Goal: Task Accomplishment & Management: Complete application form

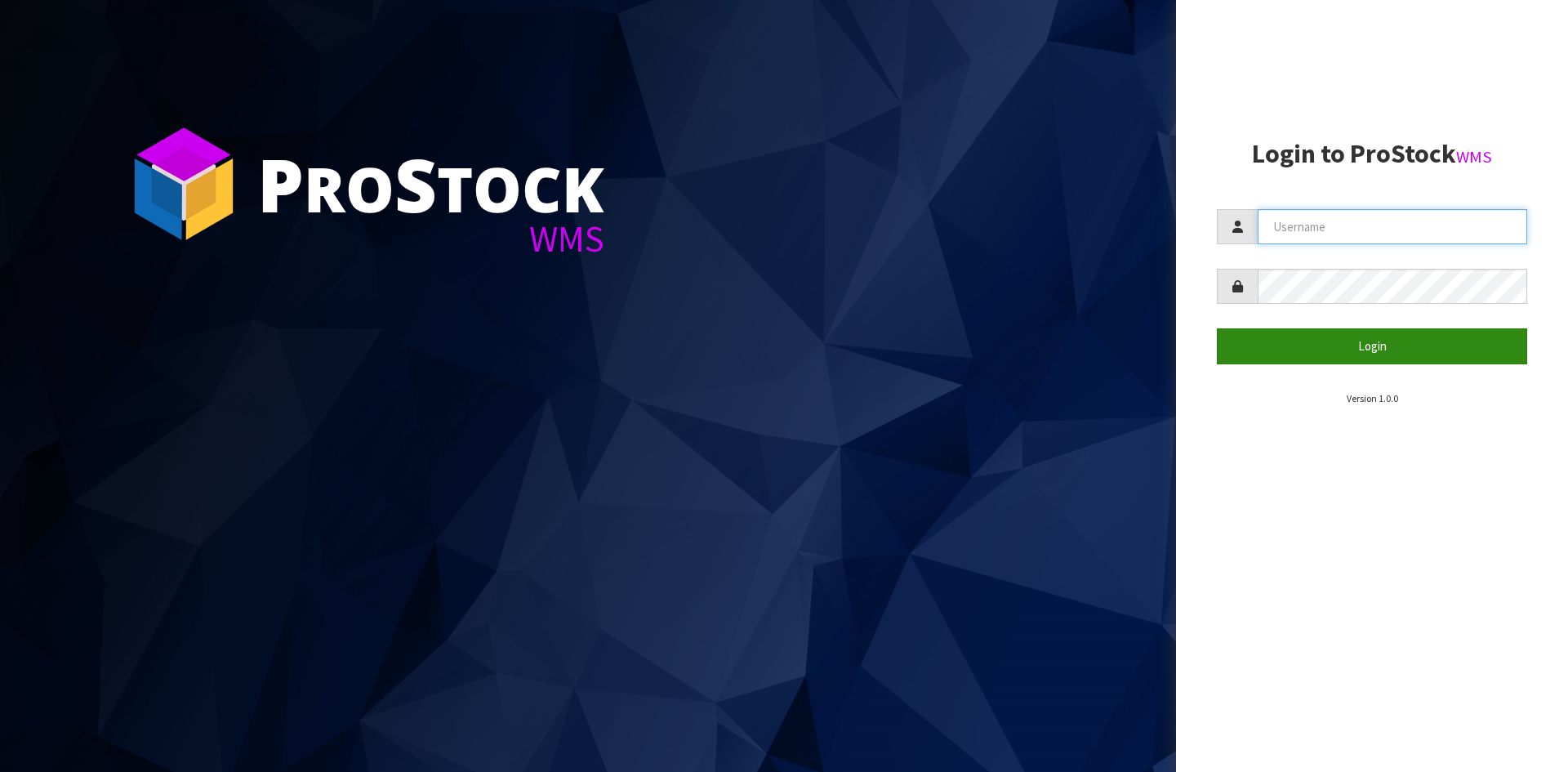
type input "YOURREFORMER"
click at [1316, 362] on button "Login" at bounding box center [1372, 346] width 311 height 35
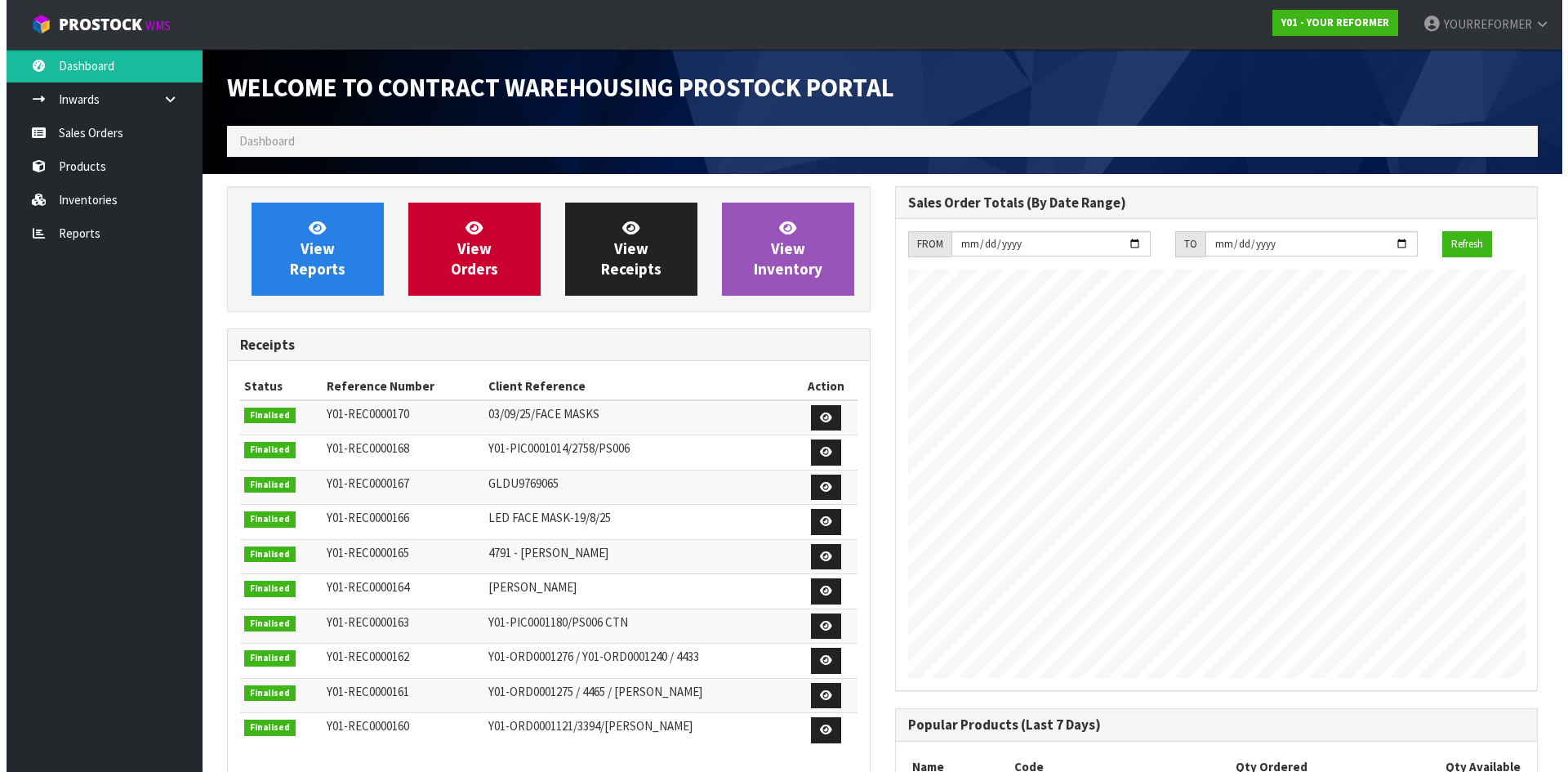
scroll to position [906, 667]
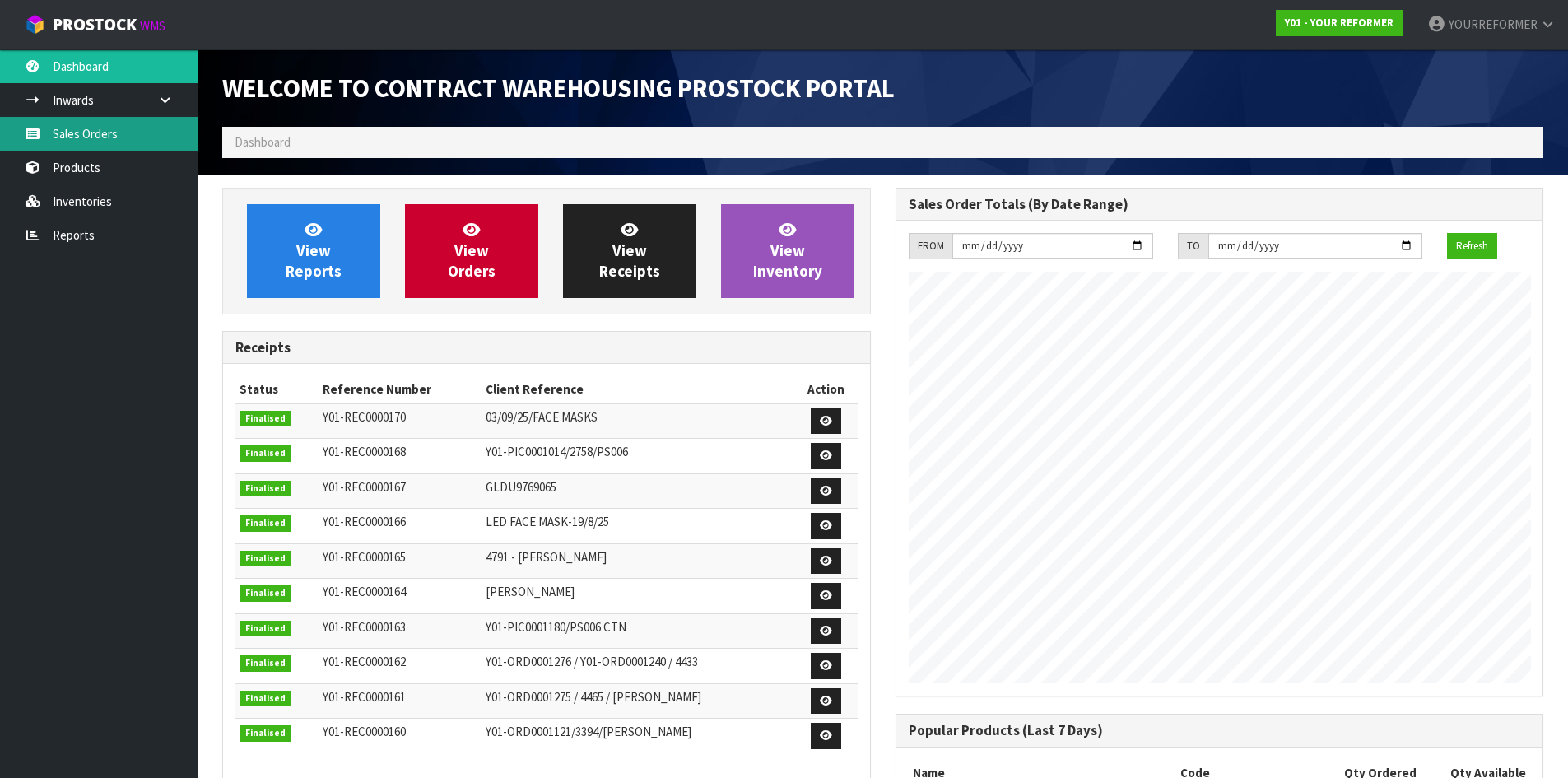
click at [121, 135] on link "Sales Orders" at bounding box center [98, 134] width 197 height 34
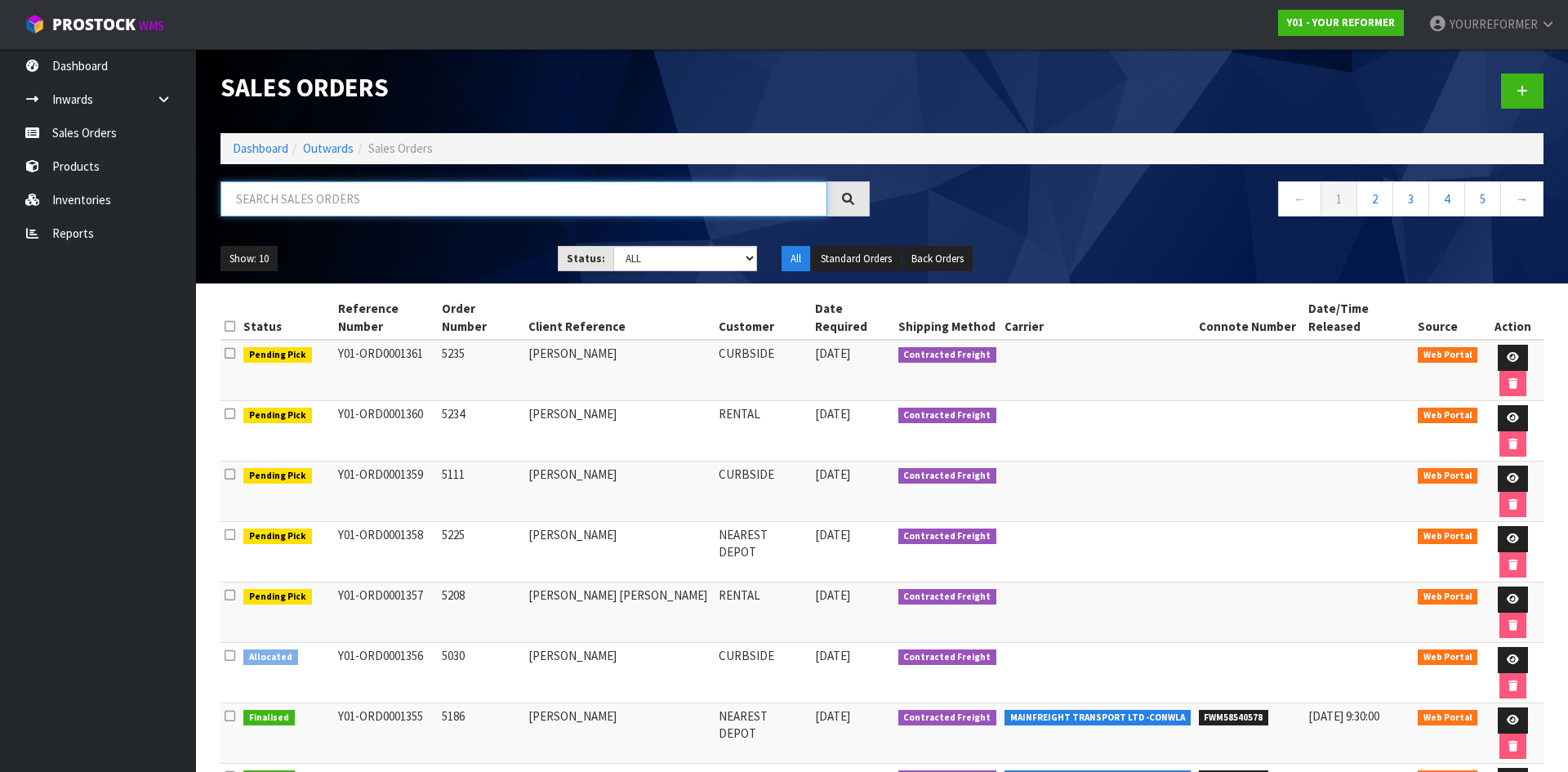
click at [334, 200] on input "text" at bounding box center [524, 198] width 607 height 35
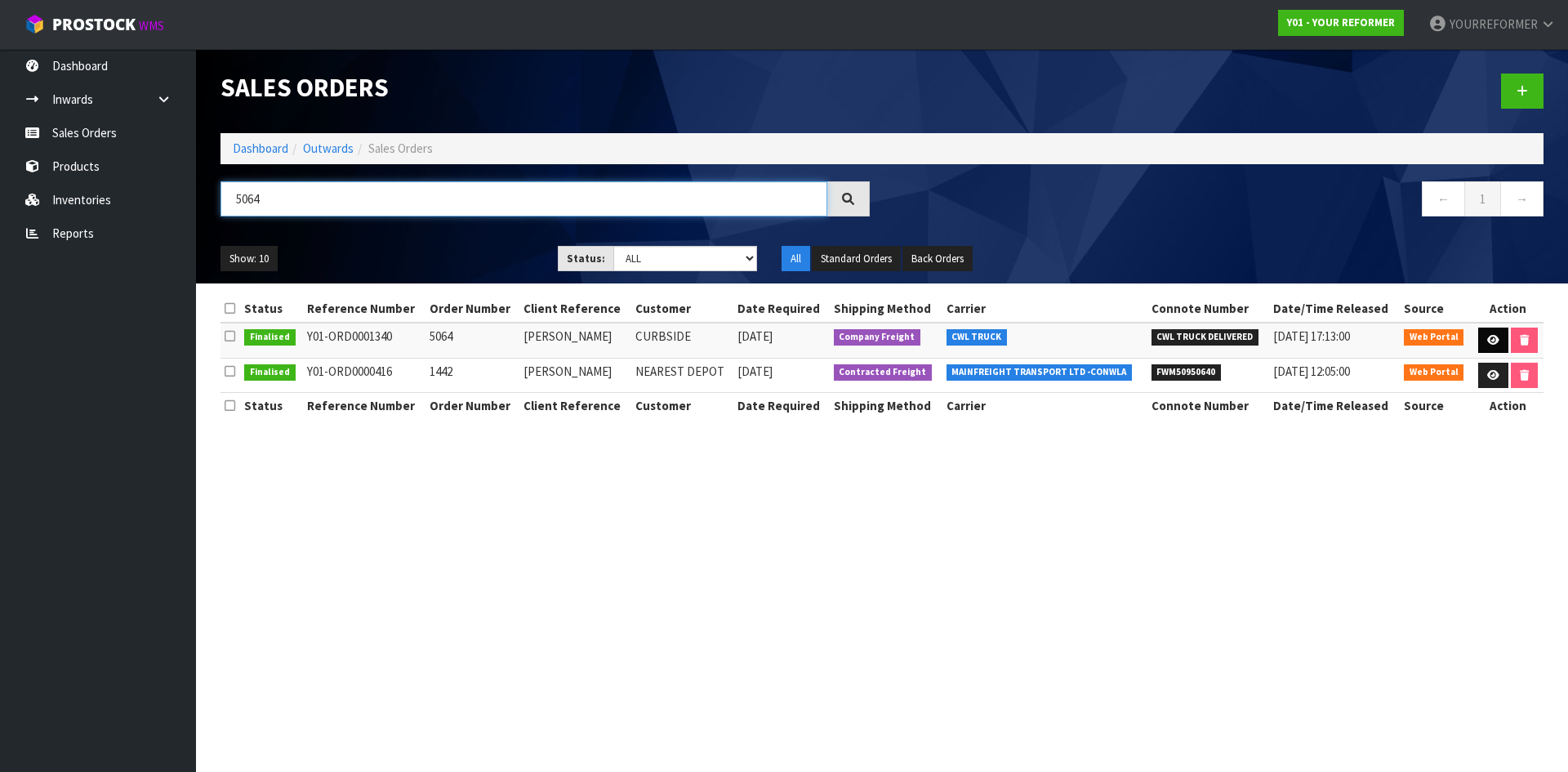
type input "5064"
click at [1494, 337] on icon at bounding box center [1493, 340] width 12 height 11
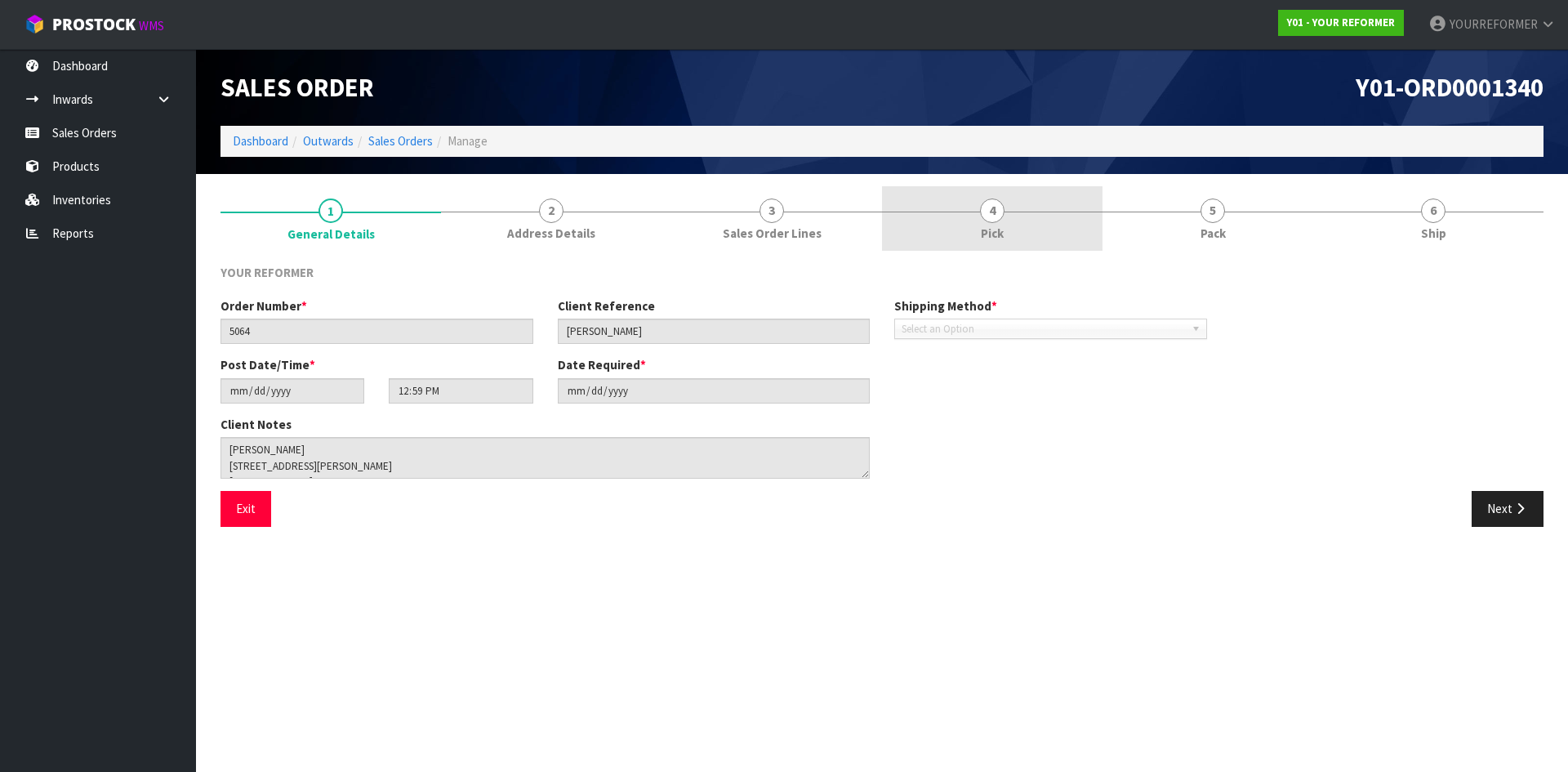
click at [1050, 231] on link "4 Pick" at bounding box center [992, 218] width 220 height 65
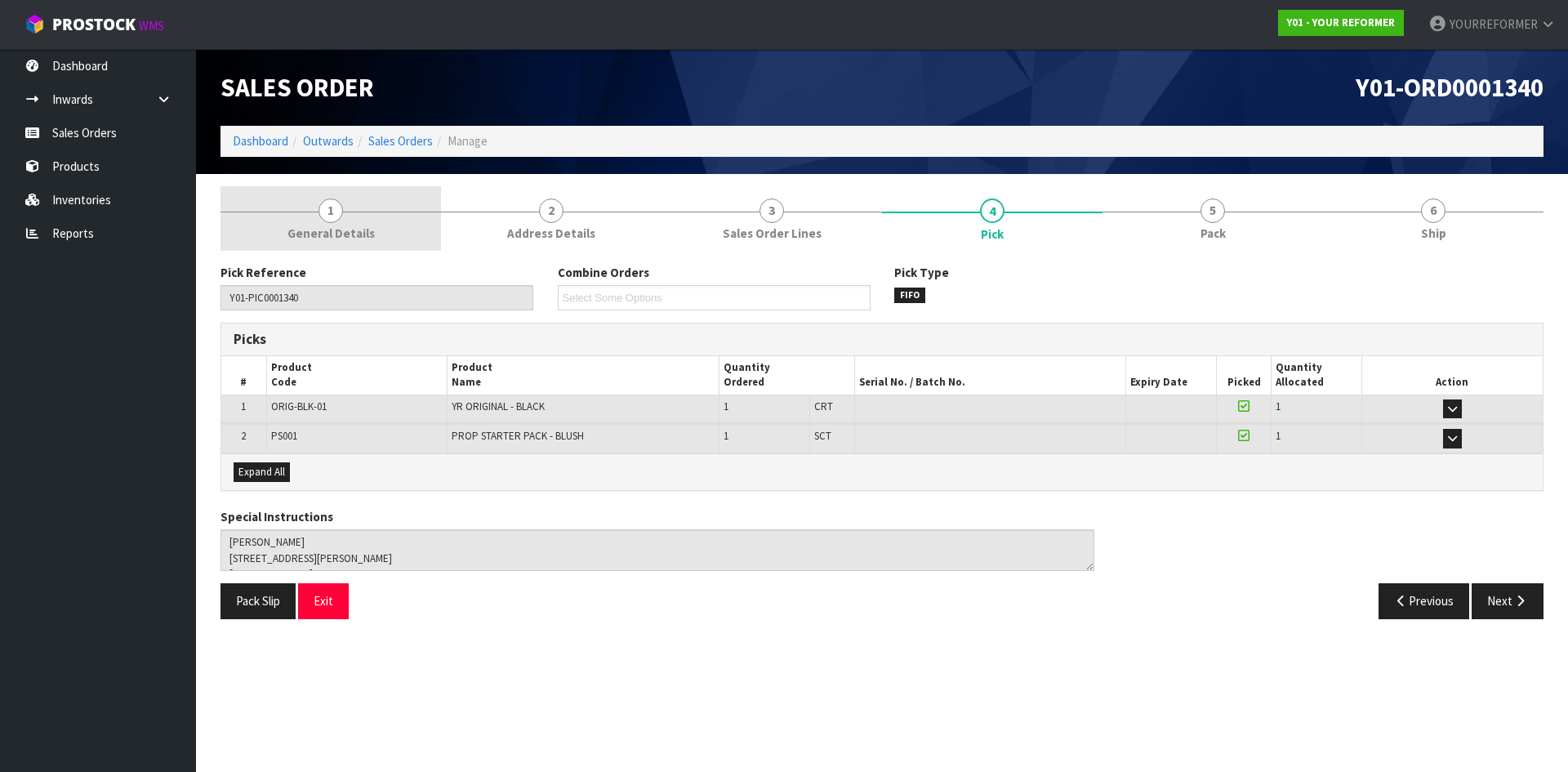
drag, startPoint x: 302, startPoint y: 206, endPoint x: 225, endPoint y: 200, distance: 77.2
click at [301, 206] on link "1 General Details" at bounding box center [330, 218] width 220 height 65
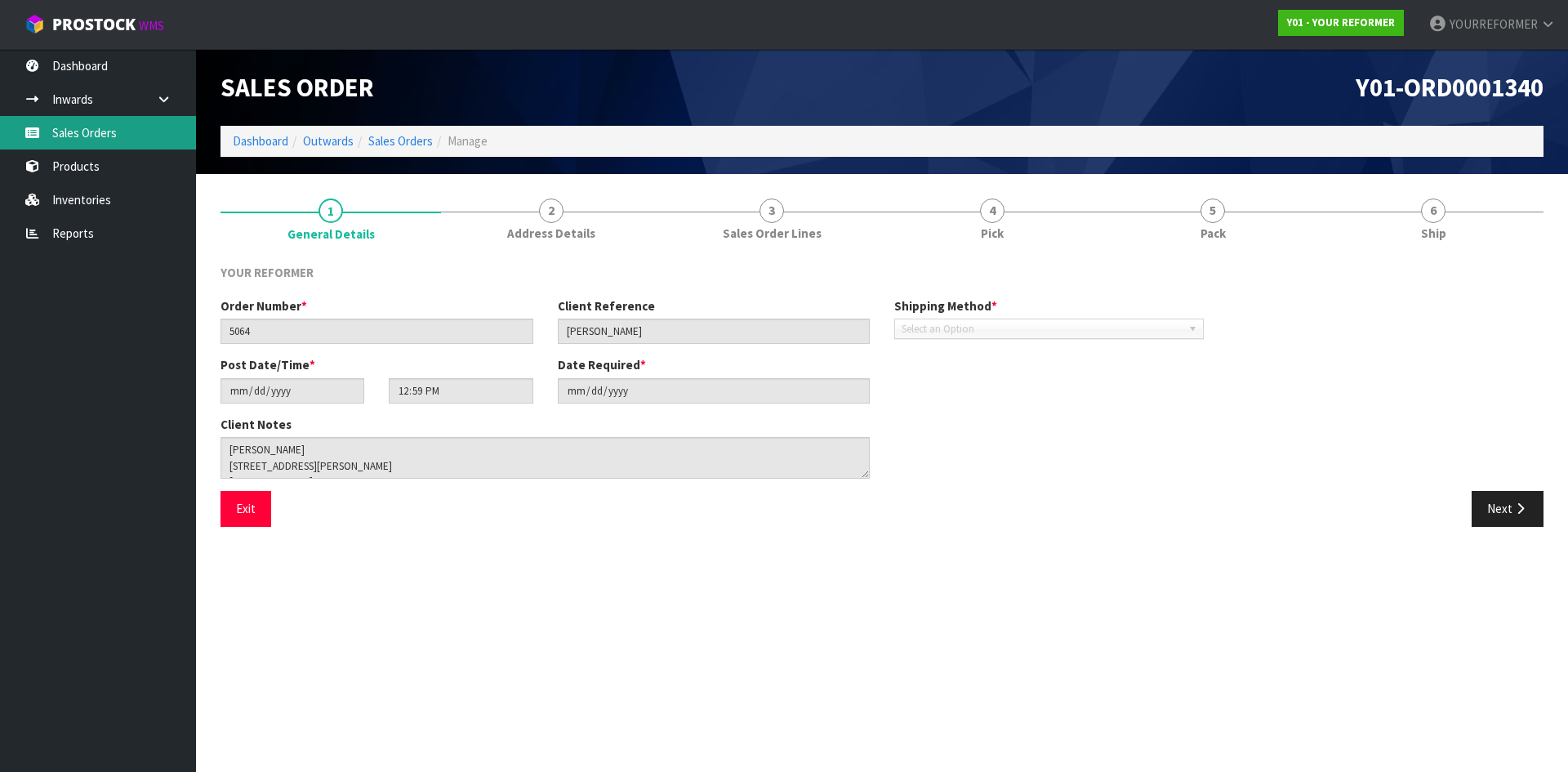
click at [111, 131] on link "Sales Orders" at bounding box center [98, 133] width 196 height 34
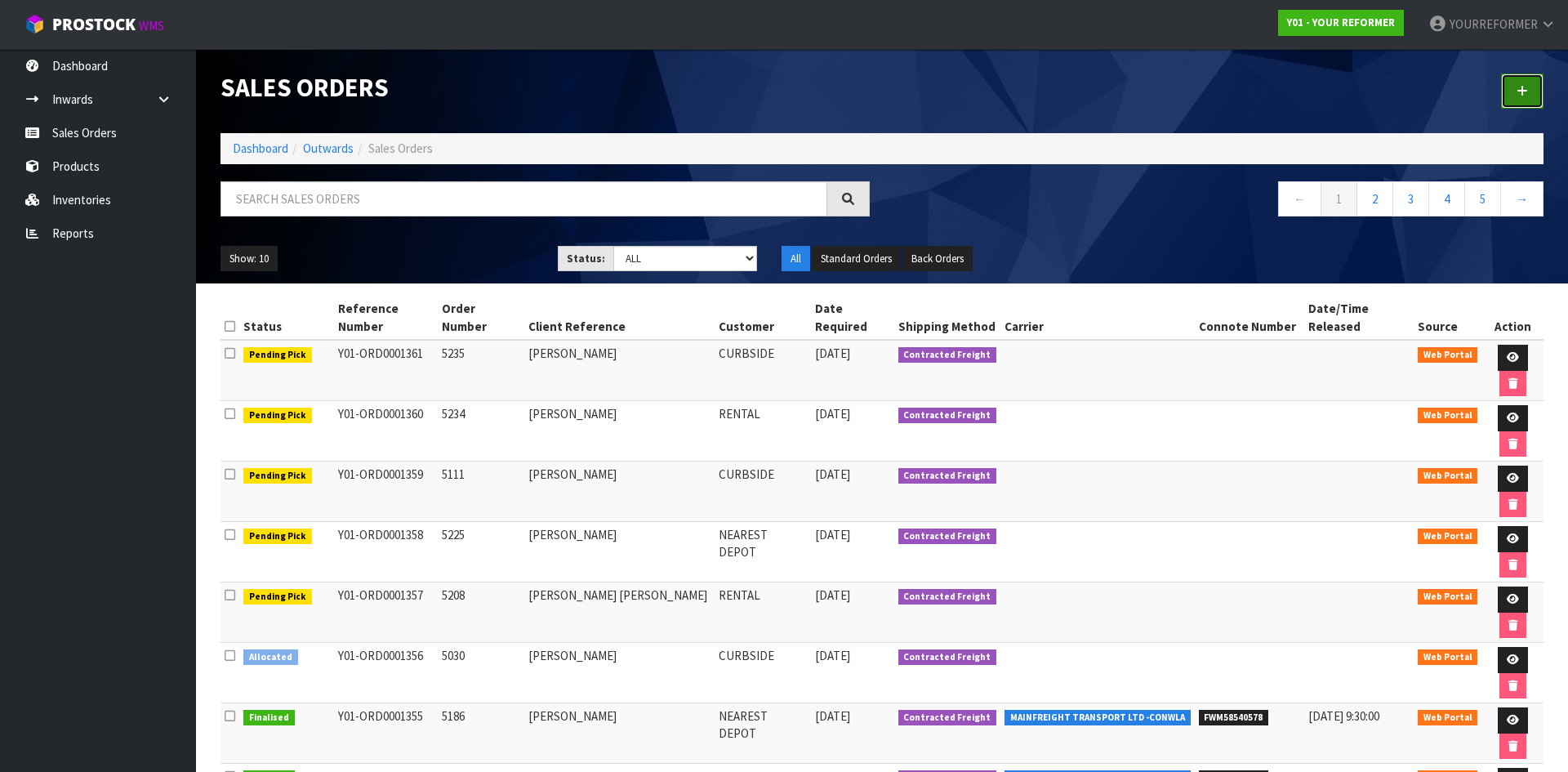
click at [1516, 89] on link at bounding box center [1523, 91] width 43 height 35
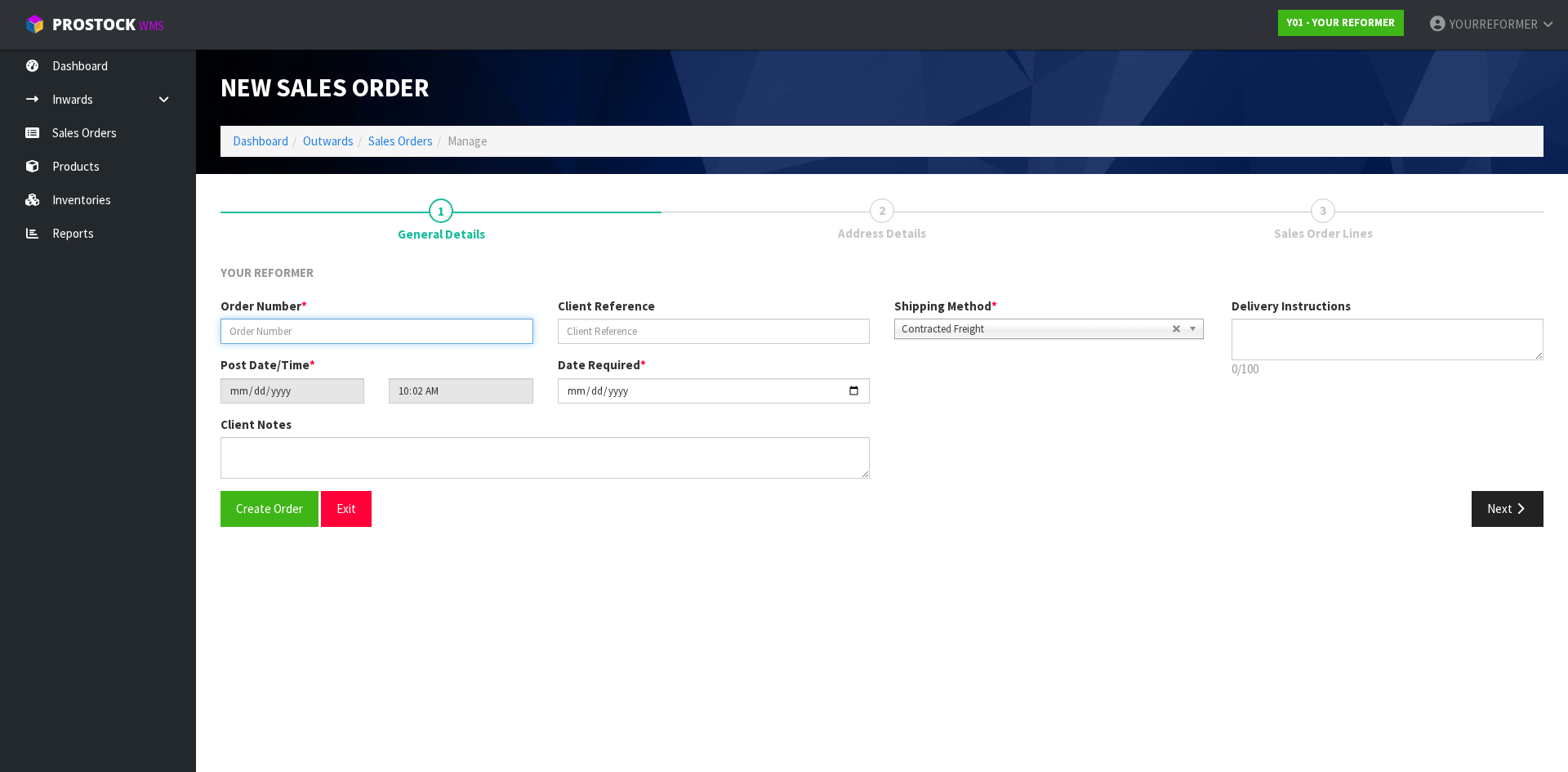
click at [300, 325] on input "text" at bounding box center [377, 331] width 313 height 25
paste input "5064"
type input "5064"
click at [714, 338] on input "text" at bounding box center [715, 331] width 313 height 25
paste input "[PERSON_NAME]"
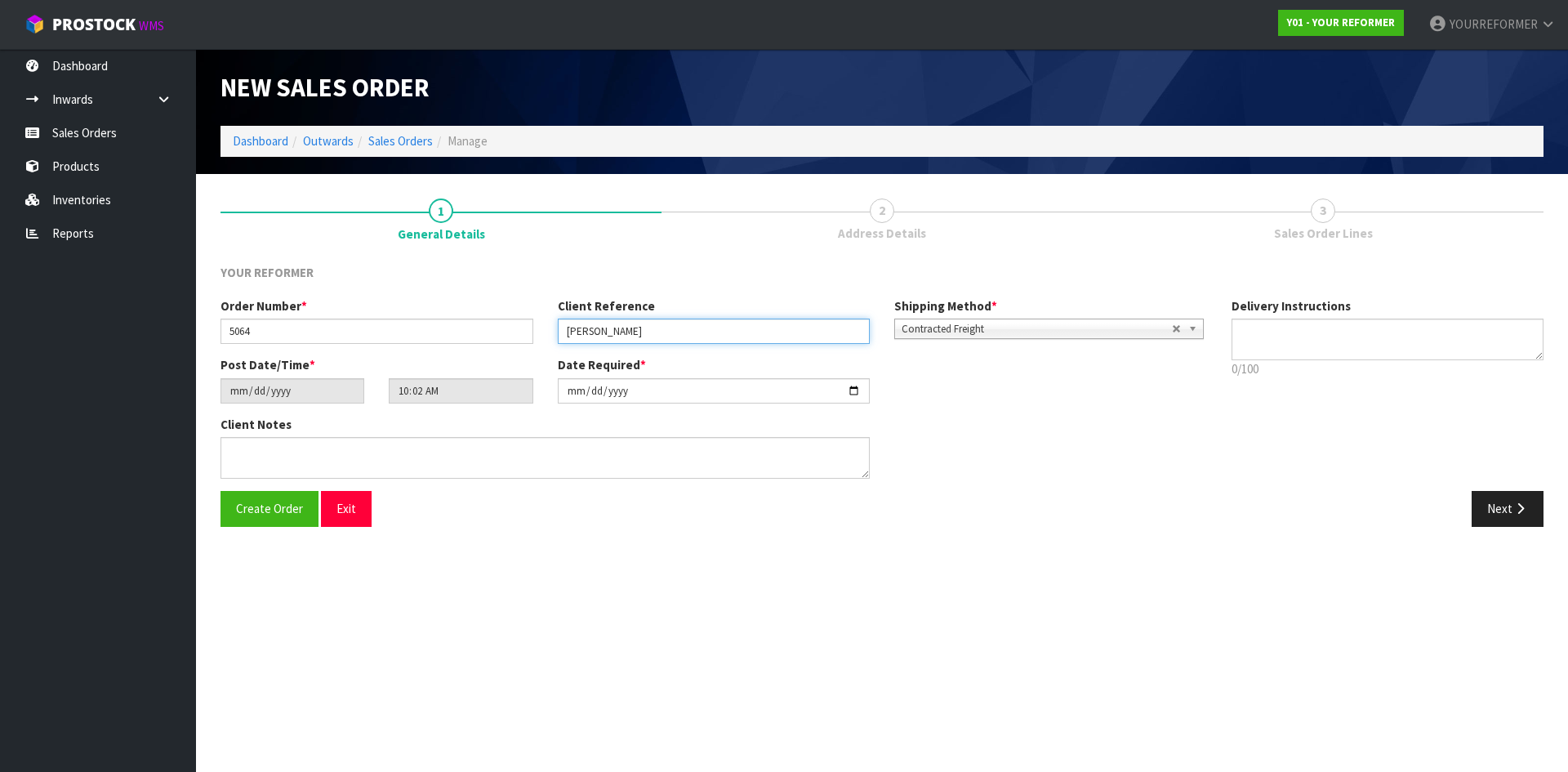
type input "[PERSON_NAME]"
drag, startPoint x: 1313, startPoint y: 347, endPoint x: 1322, endPoint y: 350, distance: 9.5
click at [1314, 348] on textarea at bounding box center [1388, 339] width 313 height 42
type textarea "SHIPPING TO HOME ADDRESS"
click at [1274, 340] on textarea at bounding box center [1388, 339] width 313 height 42
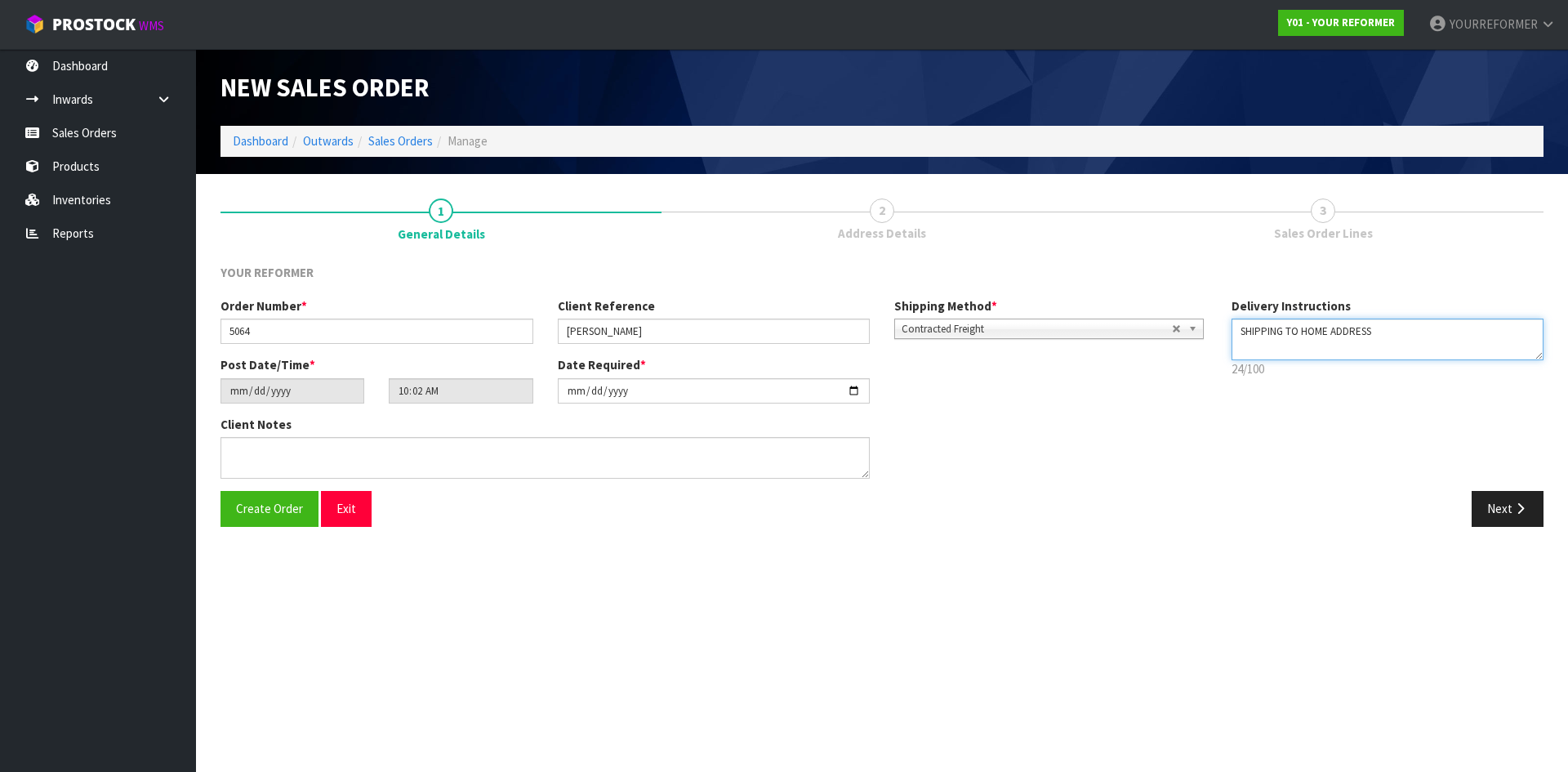
click at [1426, 352] on textarea at bounding box center [1388, 339] width 313 height 42
click at [1416, 332] on textarea at bounding box center [1388, 339] width 313 height 42
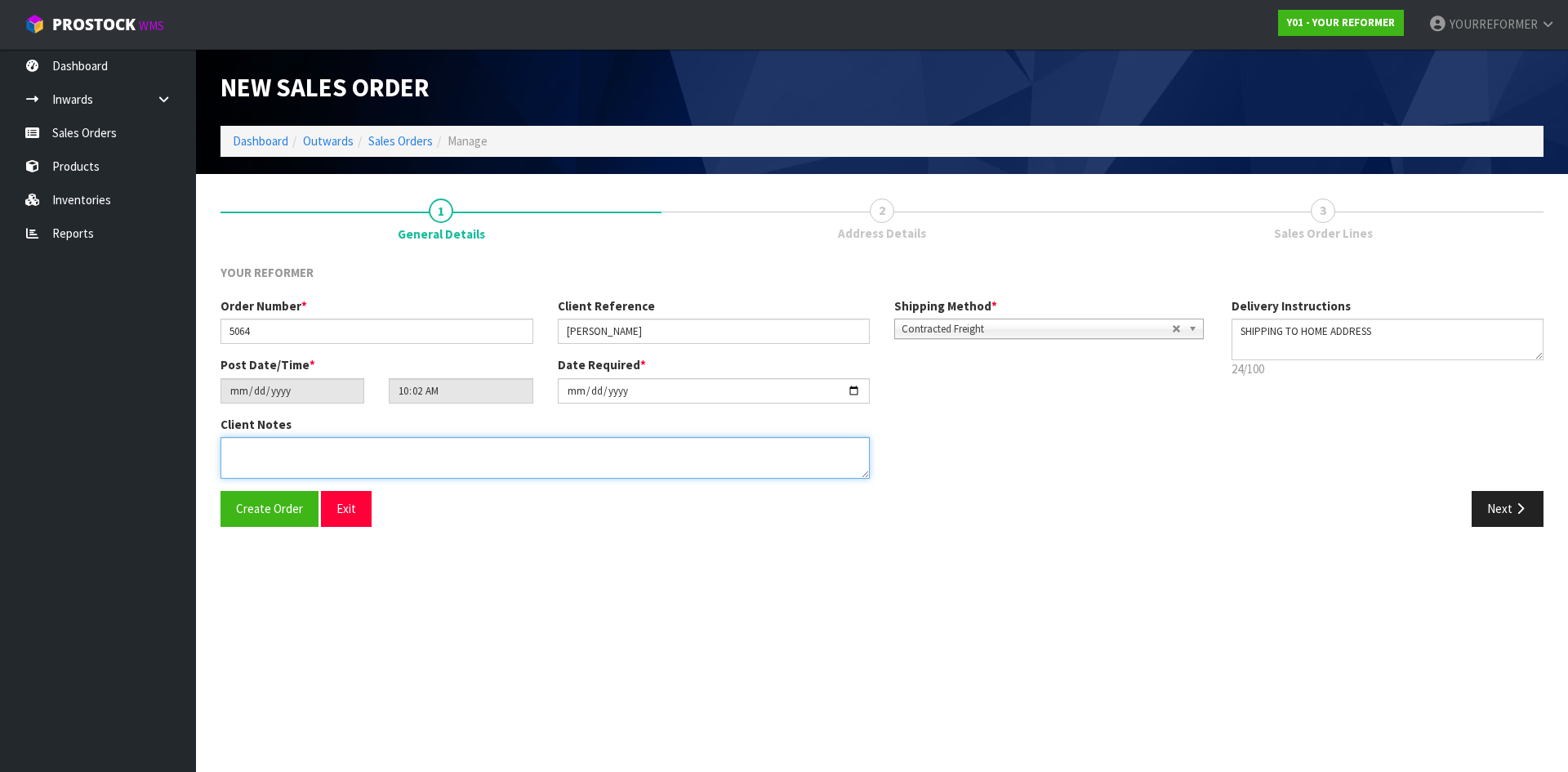
drag, startPoint x: 411, startPoint y: 465, endPoint x: 775, endPoint y: 427, distance: 366.0
click at [416, 465] on textarea at bounding box center [545, 457] width 649 height 42
paste textarea "[PERSON_NAME] [STREET_ADDRESS][PERSON_NAME] [PHONE_NUMBER]"
type textarea "[PERSON_NAME] [STREET_ADDRESS][PERSON_NAME] [PHONE_NUMBER]"
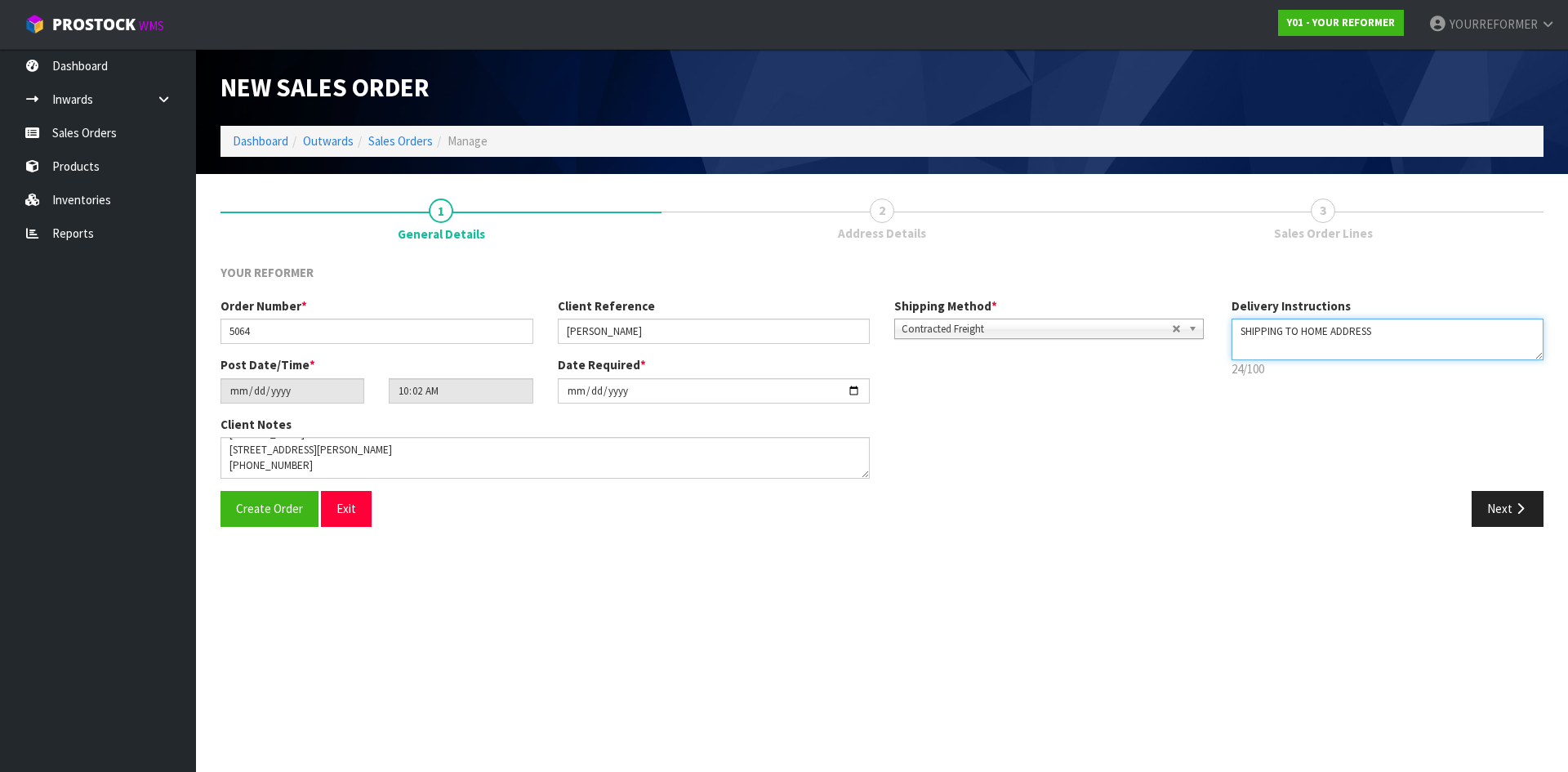
click at [1313, 359] on textarea at bounding box center [1388, 339] width 313 height 42
paste textarea "[PHONE_NUMBER]"
type textarea "SHIPPING TO HOME ADDRESS [PHONE_NUMBER]"
drag, startPoint x: 1535, startPoint y: 509, endPoint x: 484, endPoint y: 457, distance: 1052.3
click at [1534, 509] on button "Next" at bounding box center [1508, 508] width 72 height 35
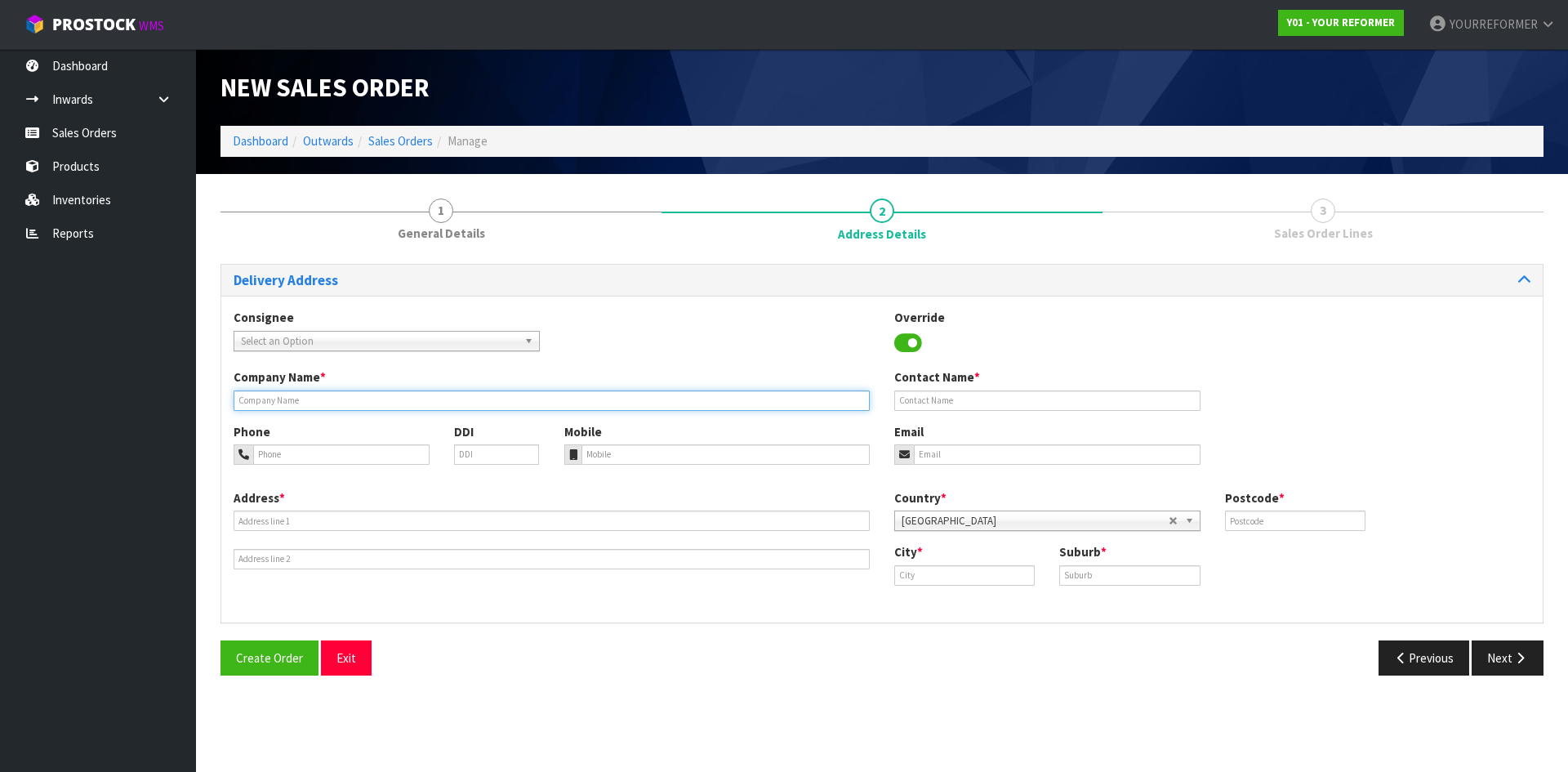
click at [296, 405] on input "text" at bounding box center [552, 400] width 636 height 20
type input "SHIPPING TO HOME ADDRESS"
drag, startPoint x: 621, startPoint y: 442, endPoint x: 607, endPoint y: 464, distance: 26.1
click at [621, 442] on div "Mobile" at bounding box center [718, 443] width 331 height 42
click at [604, 468] on div "Phone DDI Mobile Email" at bounding box center [882, 456] width 1321 height 66
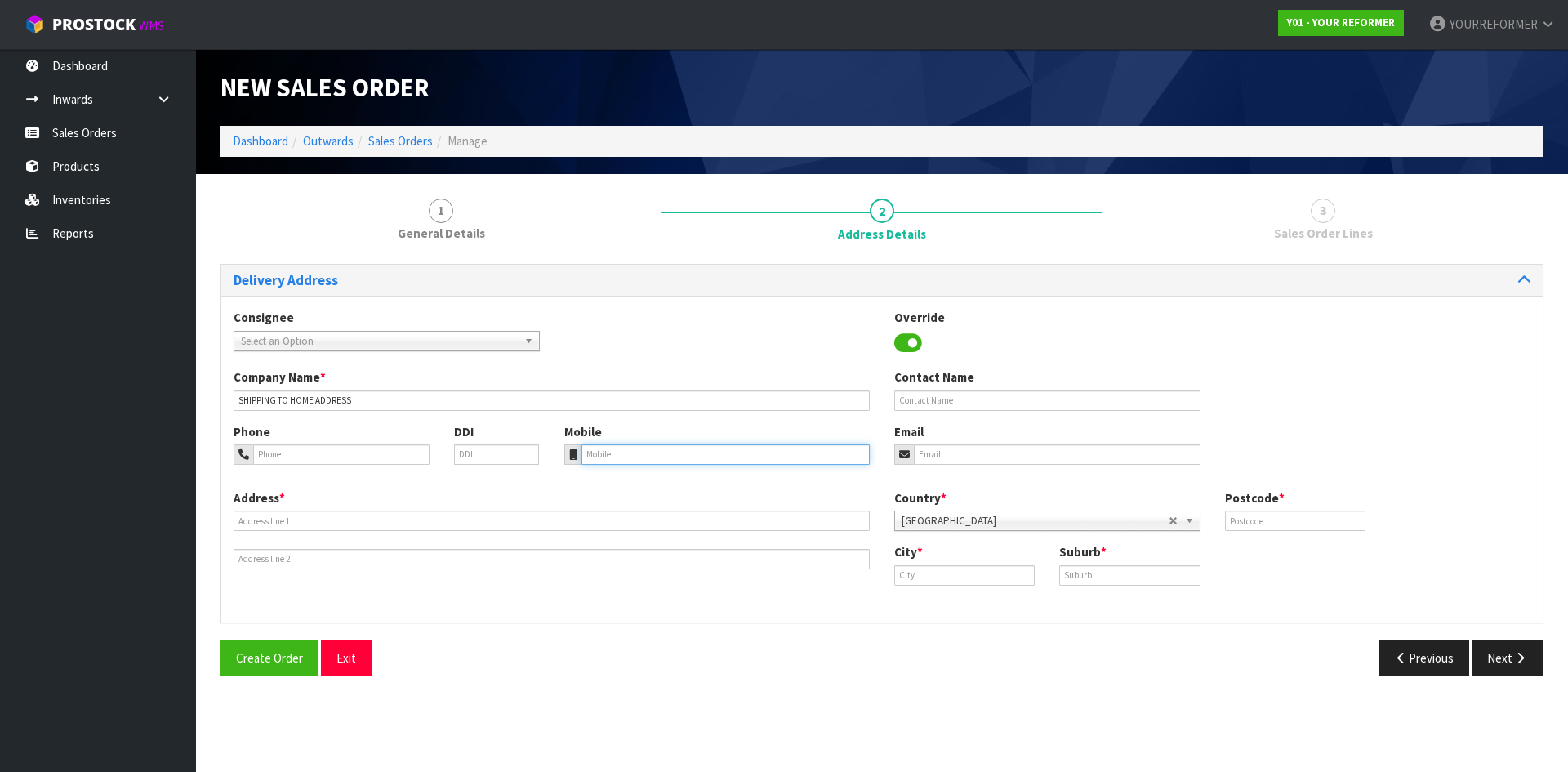
click at [607, 460] on input "tel" at bounding box center [725, 454] width 289 height 20
paste input "[PHONE_NUMBER]"
type input "[PHONE_NUMBER]"
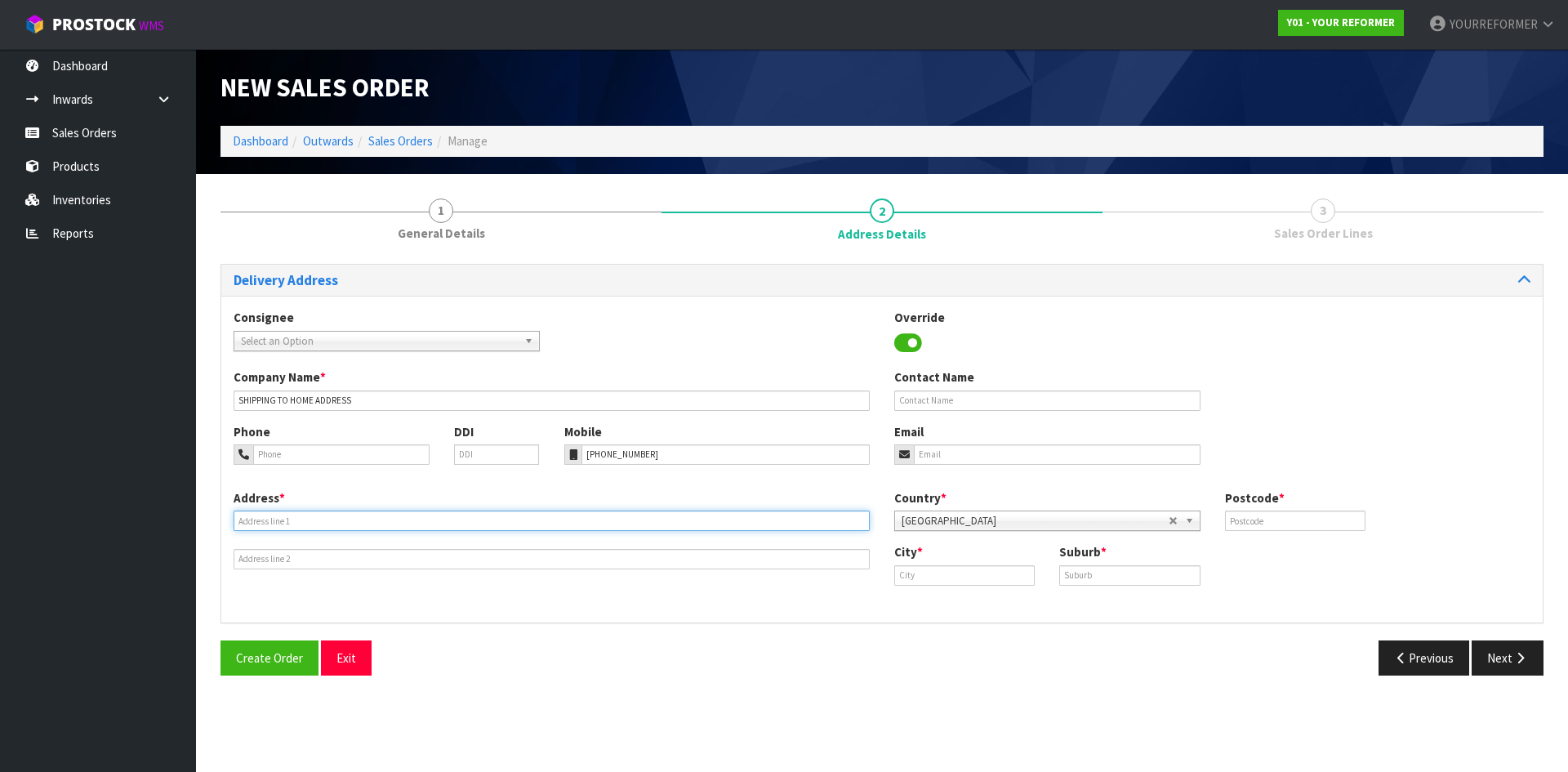
click at [343, 516] on input "text" at bounding box center [552, 520] width 636 height 20
paste input "[STREET_ADDRESS][PERSON_NAME]"
type input "[STREET_ADDRESS][PERSON_NAME]"
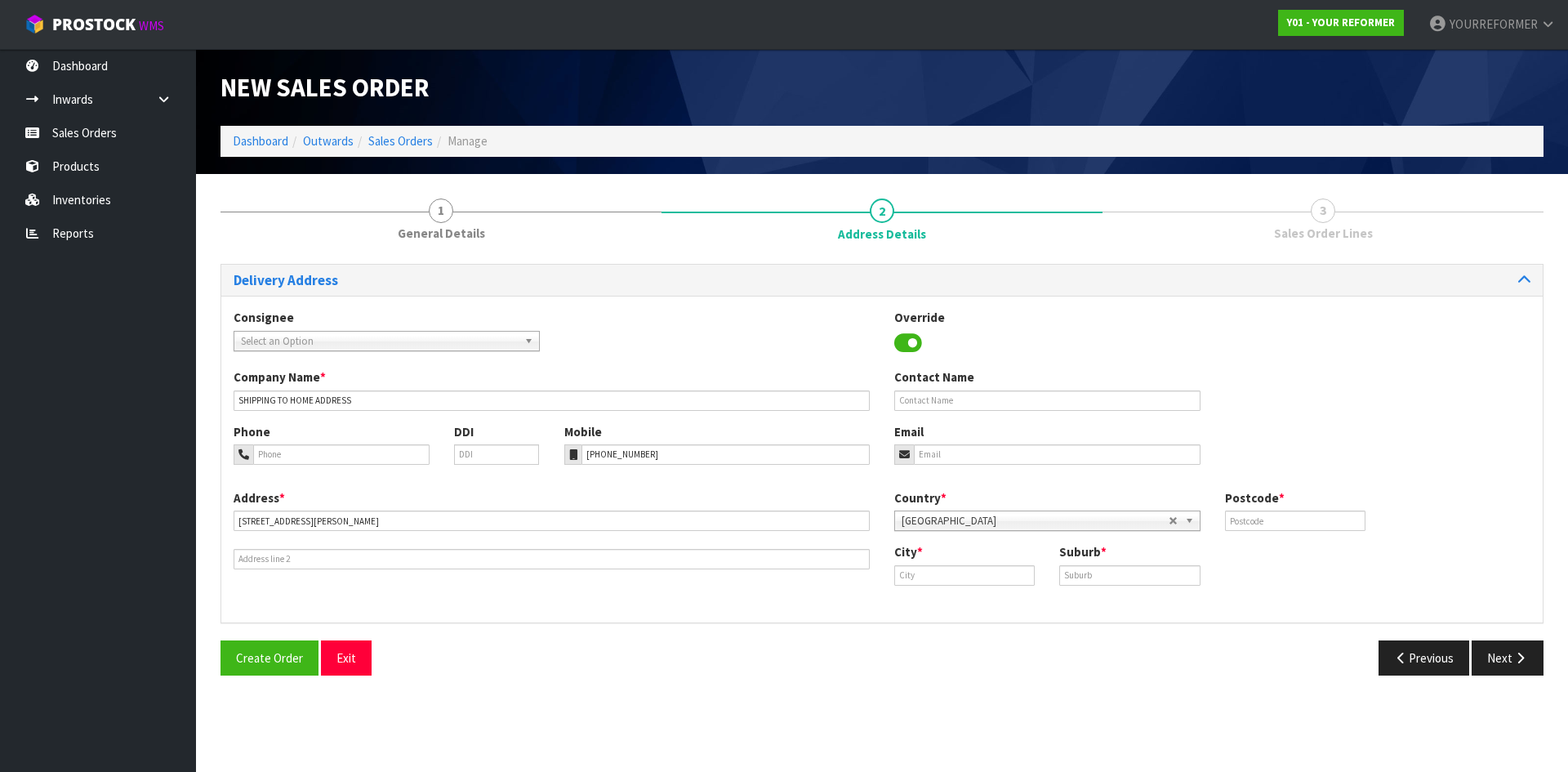
click at [679, 600] on div "Address * [STREET_ADDRESS][PERSON_NAME] Country * [GEOGRAPHIC_DATA] [GEOGRAPHIC…" at bounding box center [882, 549] width 1321 height 120
drag, startPoint x: 957, startPoint y: 403, endPoint x: 128, endPoint y: 403, distance: 829.0
click at [952, 404] on input "text" at bounding box center [1048, 400] width 307 height 20
click at [945, 393] on input "text" at bounding box center [1048, 400] width 307 height 20
paste input "[PERSON_NAME]"
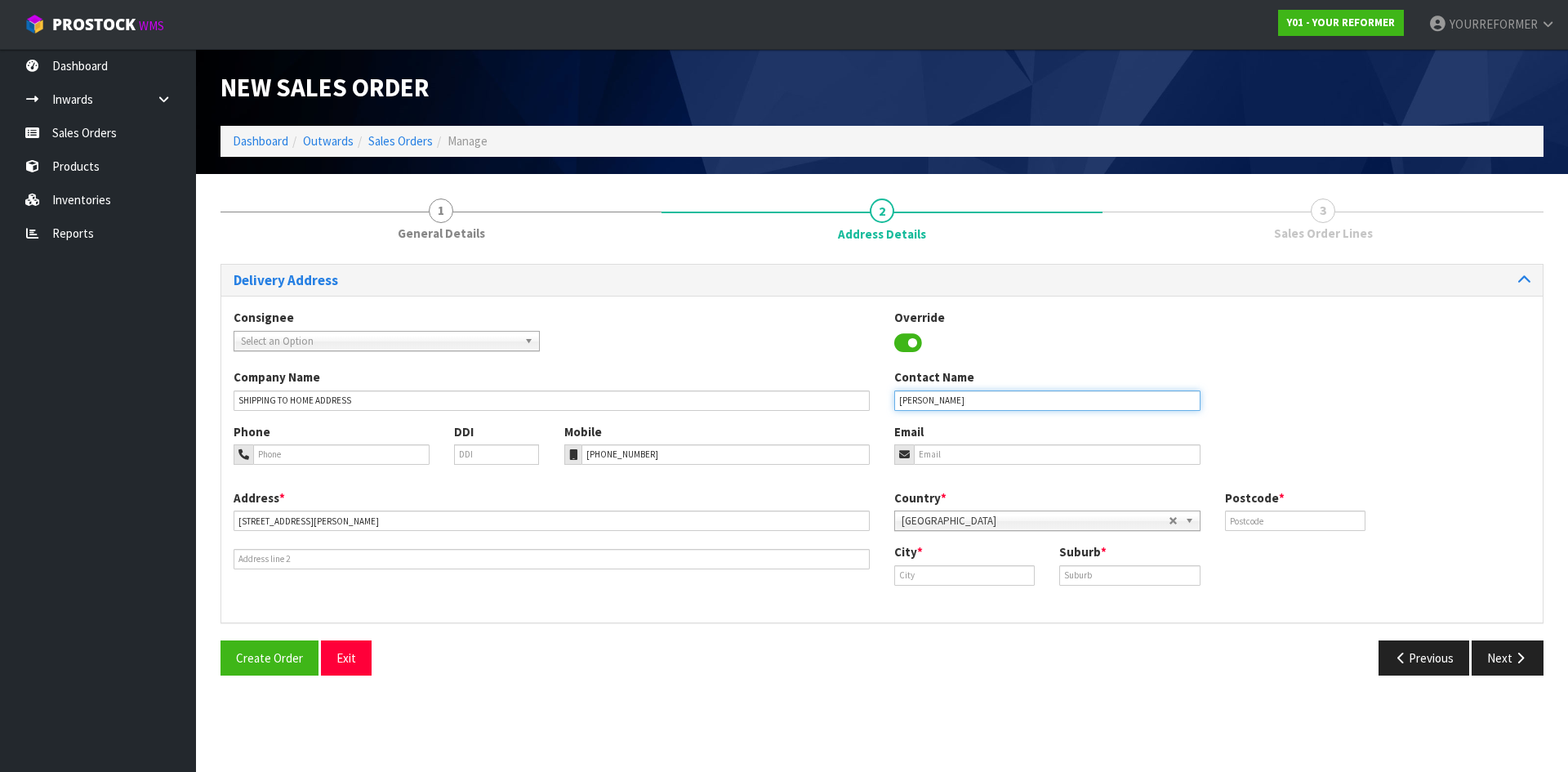
type input "[PERSON_NAME]"
drag, startPoint x: 943, startPoint y: 449, endPoint x: 598, endPoint y: 447, distance: 345.0
click at [943, 449] on input "email" at bounding box center [1057, 454] width 287 height 20
click at [949, 462] on input "email" at bounding box center [1057, 454] width 287 height 20
paste input "[EMAIL_ADDRESS][PERSON_NAME][DOMAIN_NAME]"
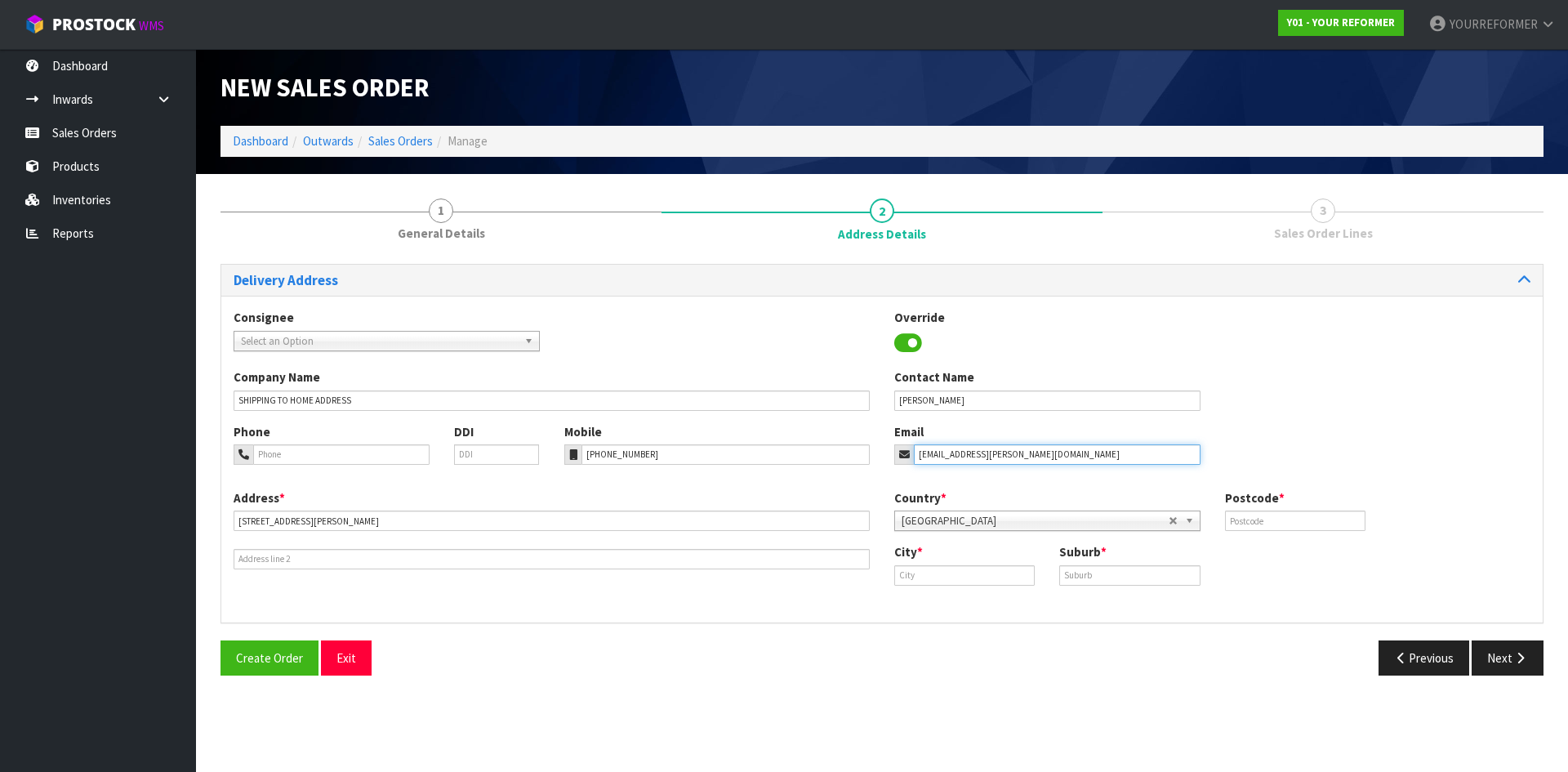
type input "[EMAIL_ADDRESS][PERSON_NAME][DOMAIN_NAME]"
click at [1275, 520] on input "text" at bounding box center [1295, 520] width 140 height 20
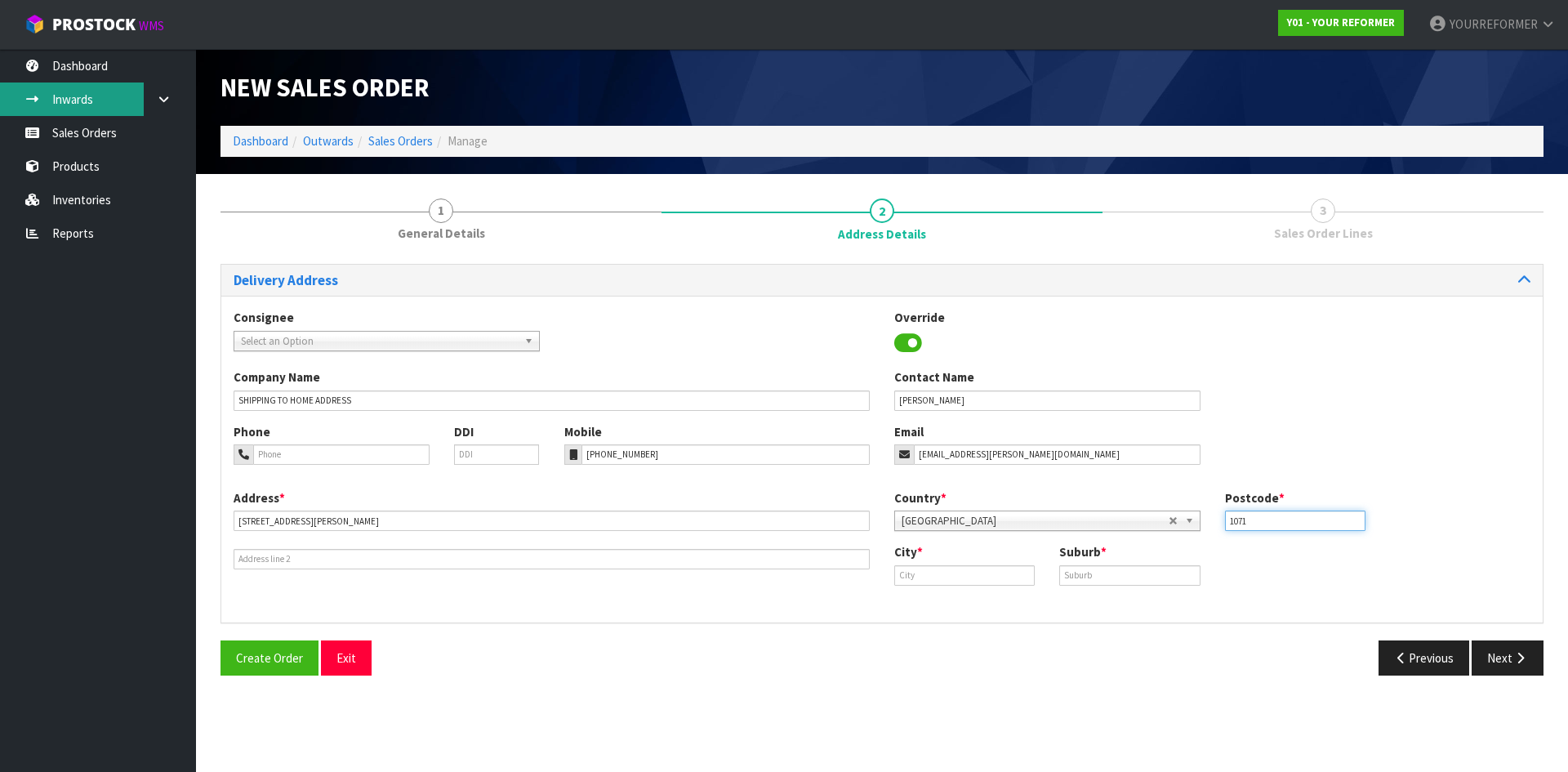
type input "1071"
click at [966, 543] on div "City *" at bounding box center [964, 564] width 165 height 42
click at [941, 585] on div "City * Suburb *" at bounding box center [1212, 570] width 661 height 54
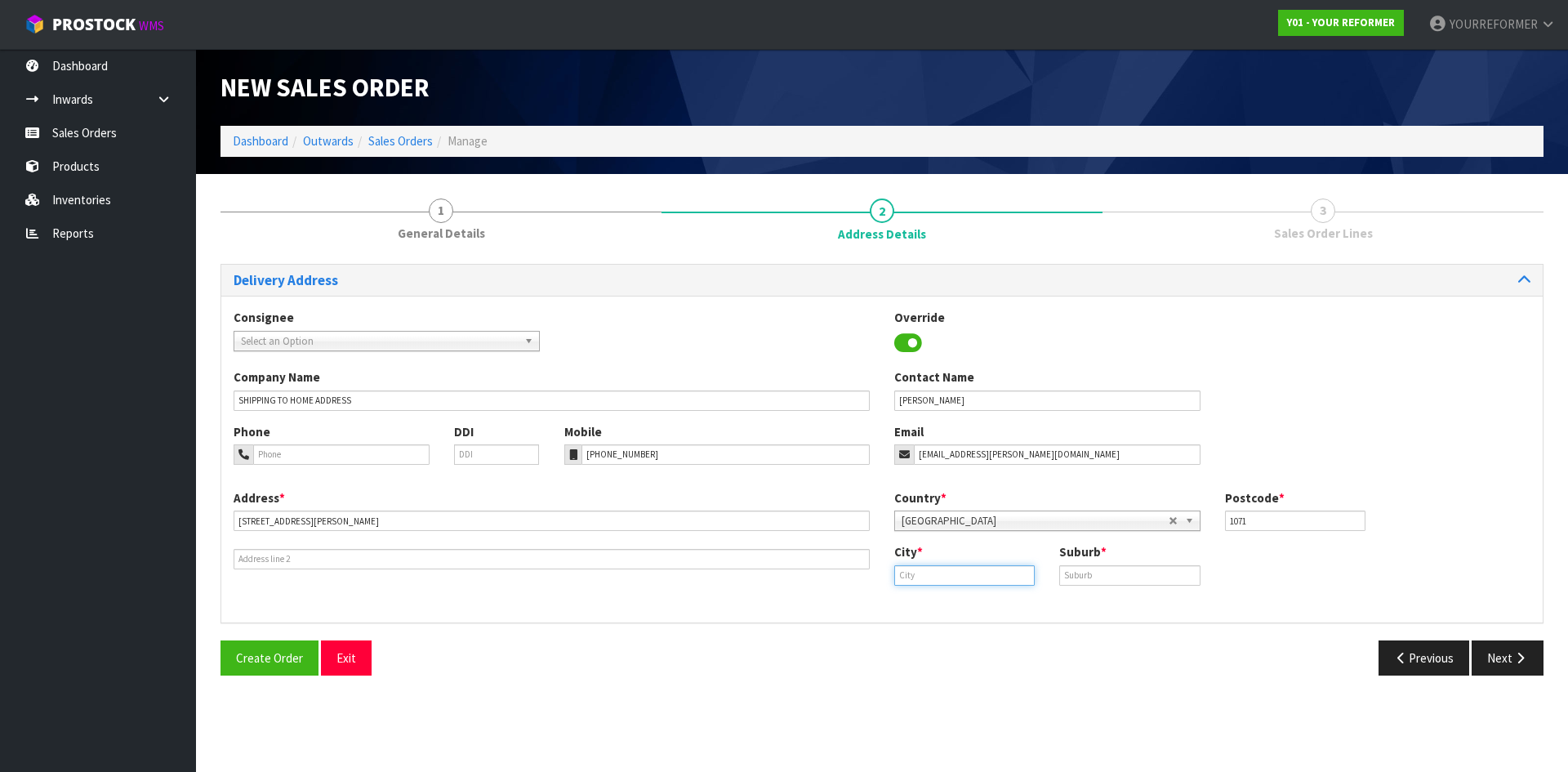
click at [942, 580] on input "text" at bounding box center [964, 575] width 140 height 20
click at [942, 611] on link "[GEOGRAPHIC_DATA]" at bounding box center [970, 602] width 151 height 22
type input "[GEOGRAPHIC_DATA]"
click at [1084, 570] on input "text" at bounding box center [1129, 575] width 140 height 20
paste input "SAINT HELIERS"
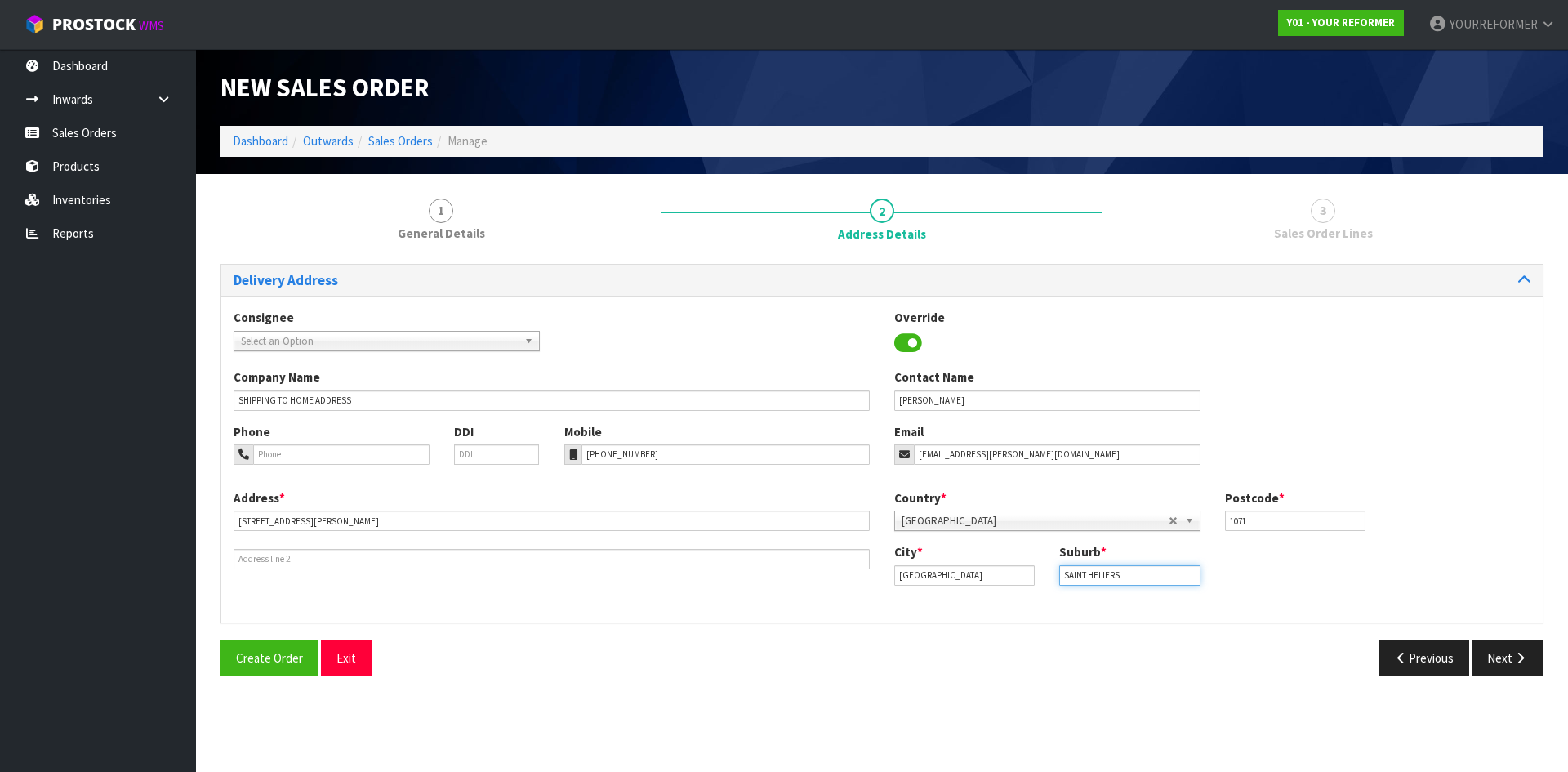
type input "SAINT HELIERS"
click at [1531, 661] on button "Next" at bounding box center [1508, 657] width 72 height 35
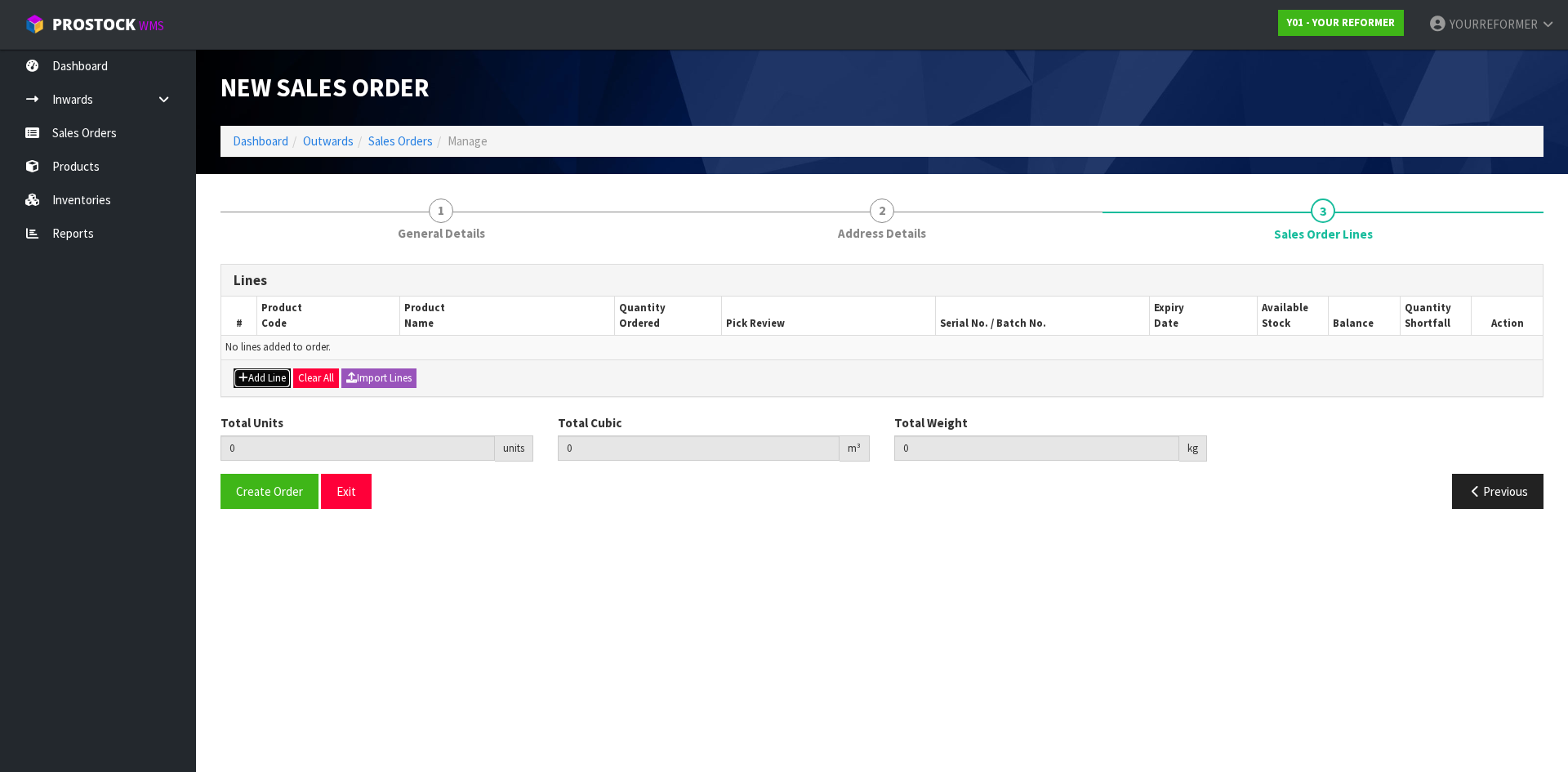
click at [236, 375] on button "Add Line" at bounding box center [262, 378] width 57 height 20
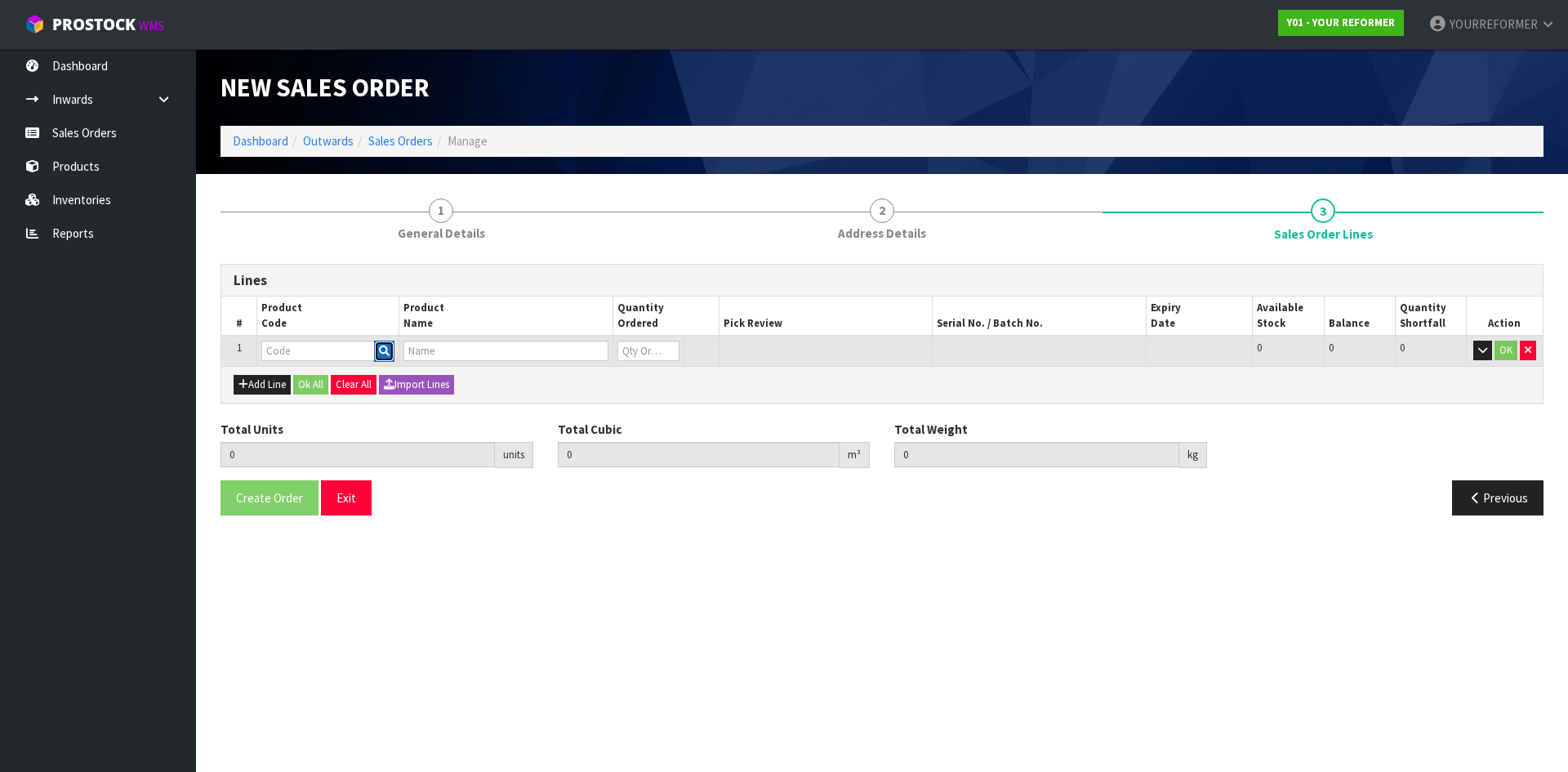
click at [384, 348] on icon "button" at bounding box center [384, 351] width 11 height 11
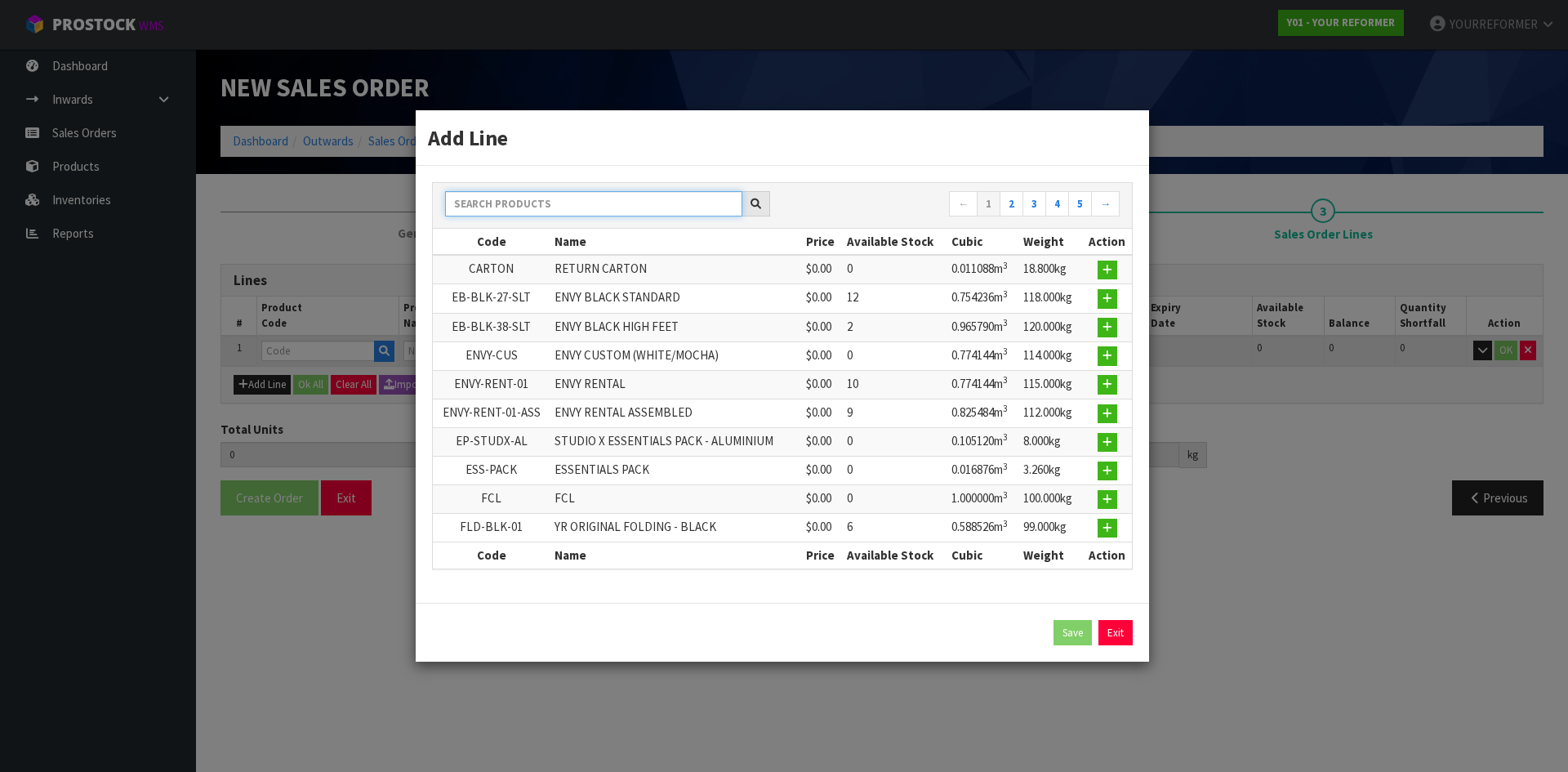
click at [490, 200] on input "text" at bounding box center [593, 203] width 298 height 25
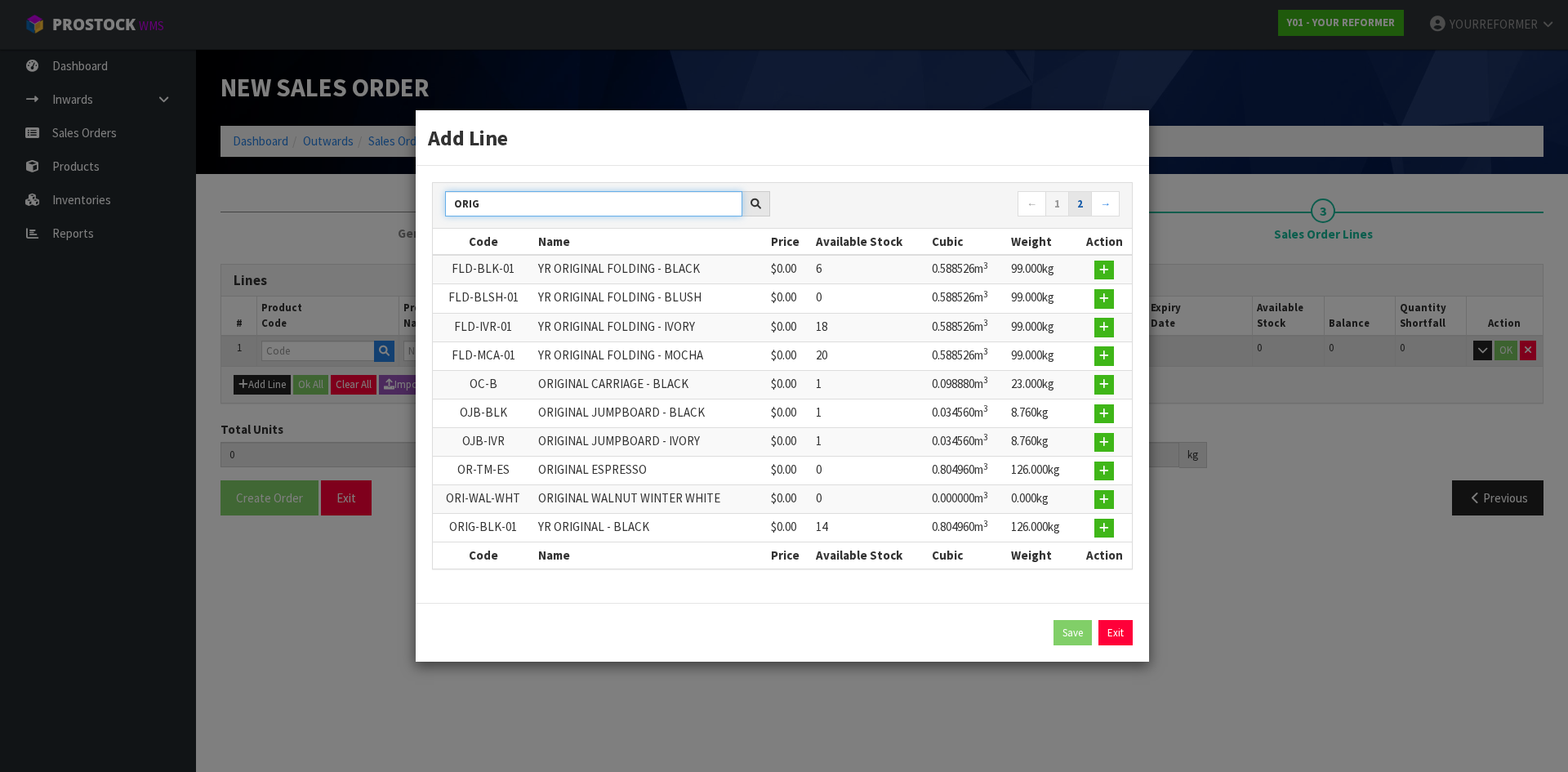
type input "ORIG"
click at [1071, 202] on link "2" at bounding box center [1079, 204] width 24 height 26
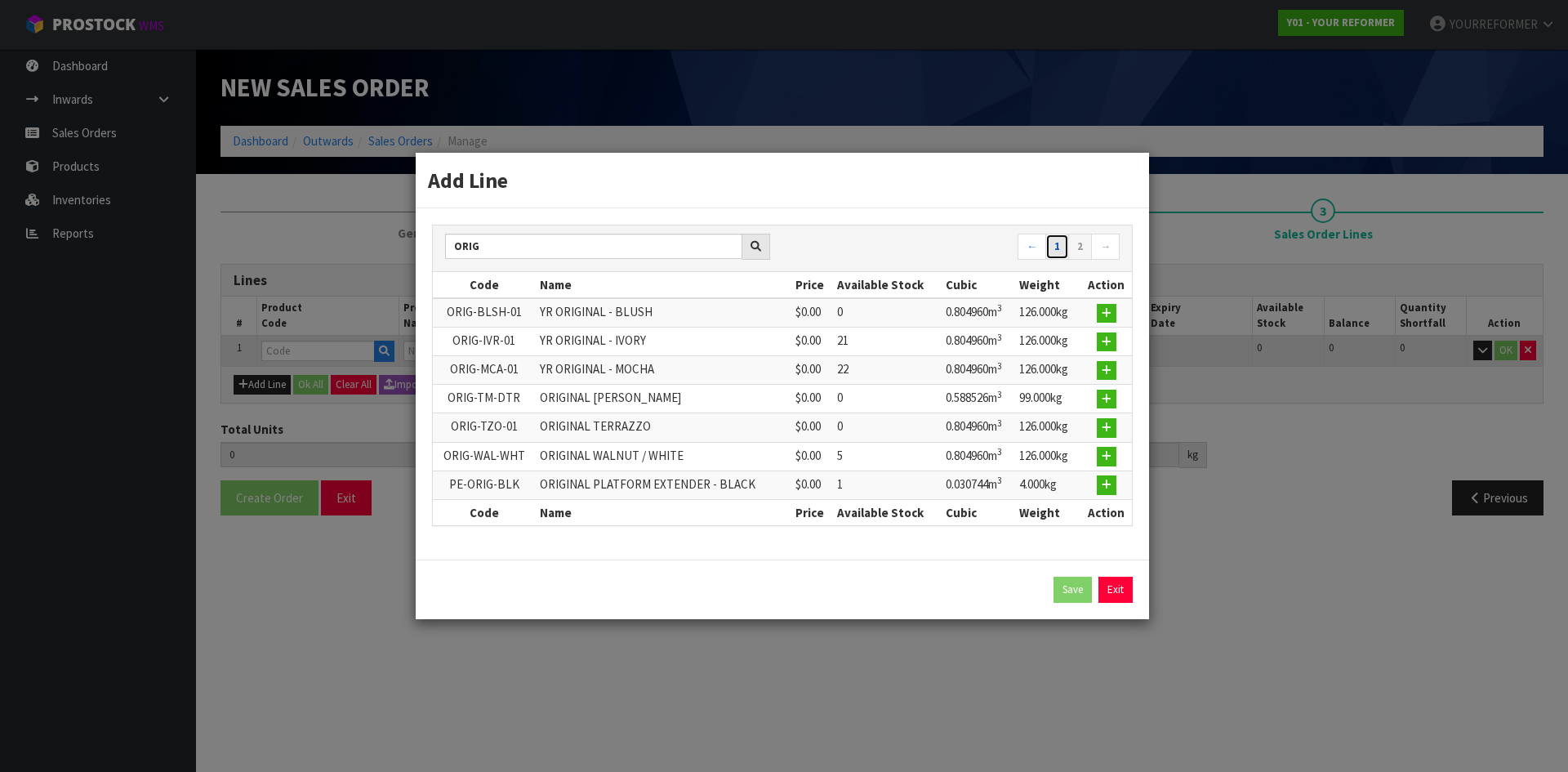
drag, startPoint x: 1052, startPoint y: 250, endPoint x: 996, endPoint y: 276, distance: 61.7
click at [1052, 252] on link "1" at bounding box center [1057, 247] width 24 height 26
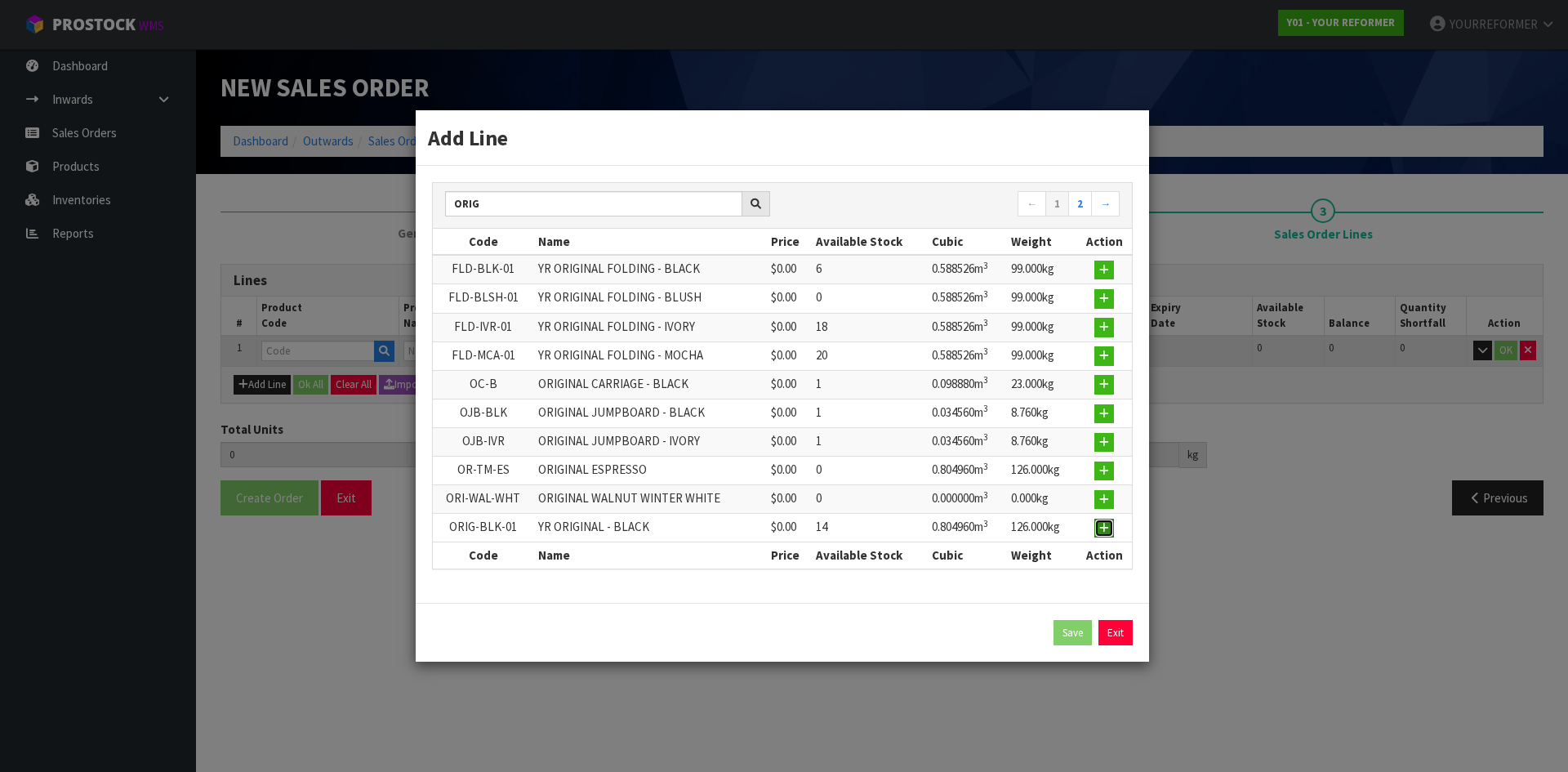
click at [1101, 527] on icon "button" at bounding box center [1104, 528] width 10 height 11
type input "0.000000"
type input "0.000"
type input "ORIG-BLK-01"
type input "YR ORIGINAL - BLACK"
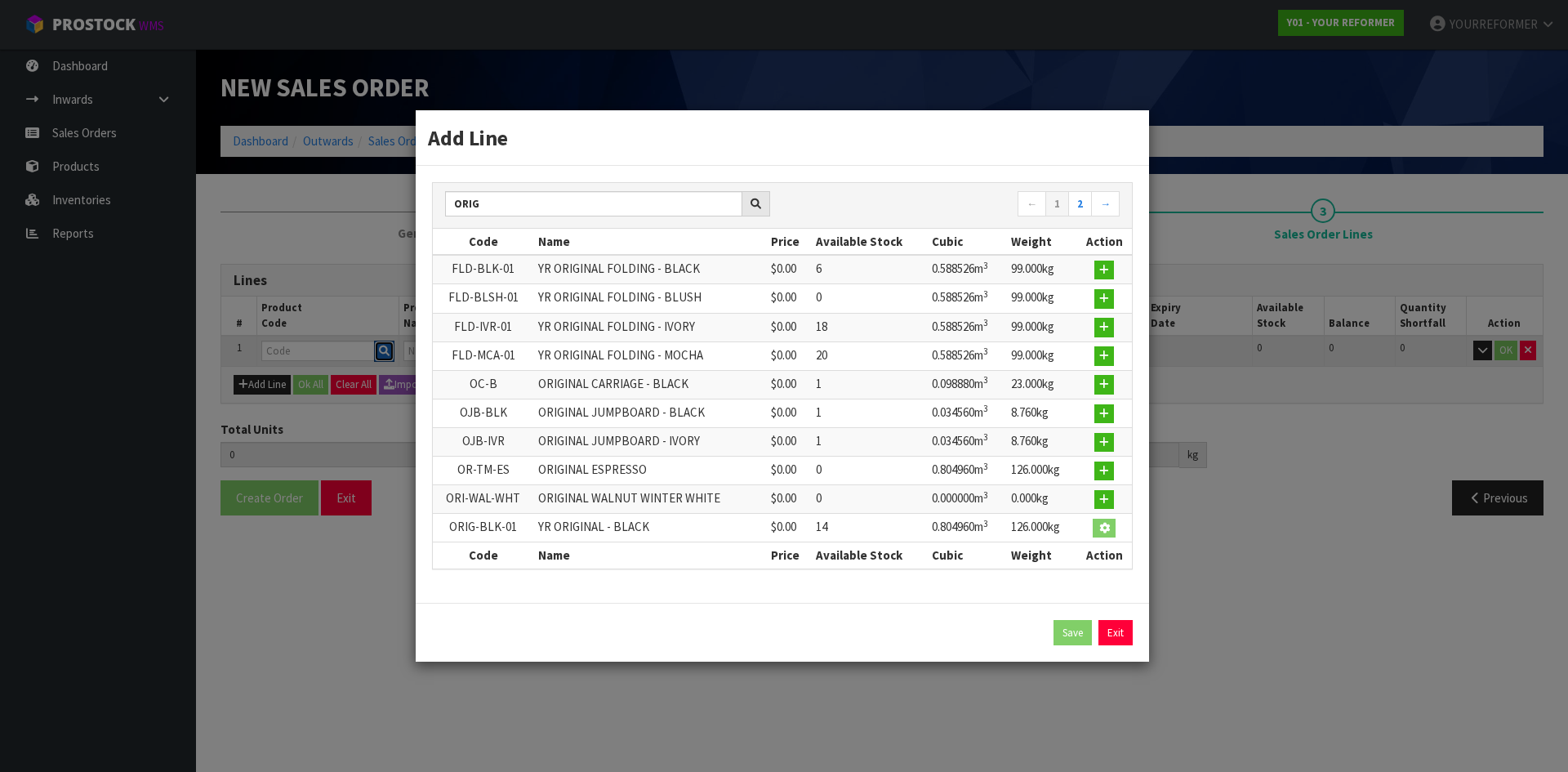
type input "0"
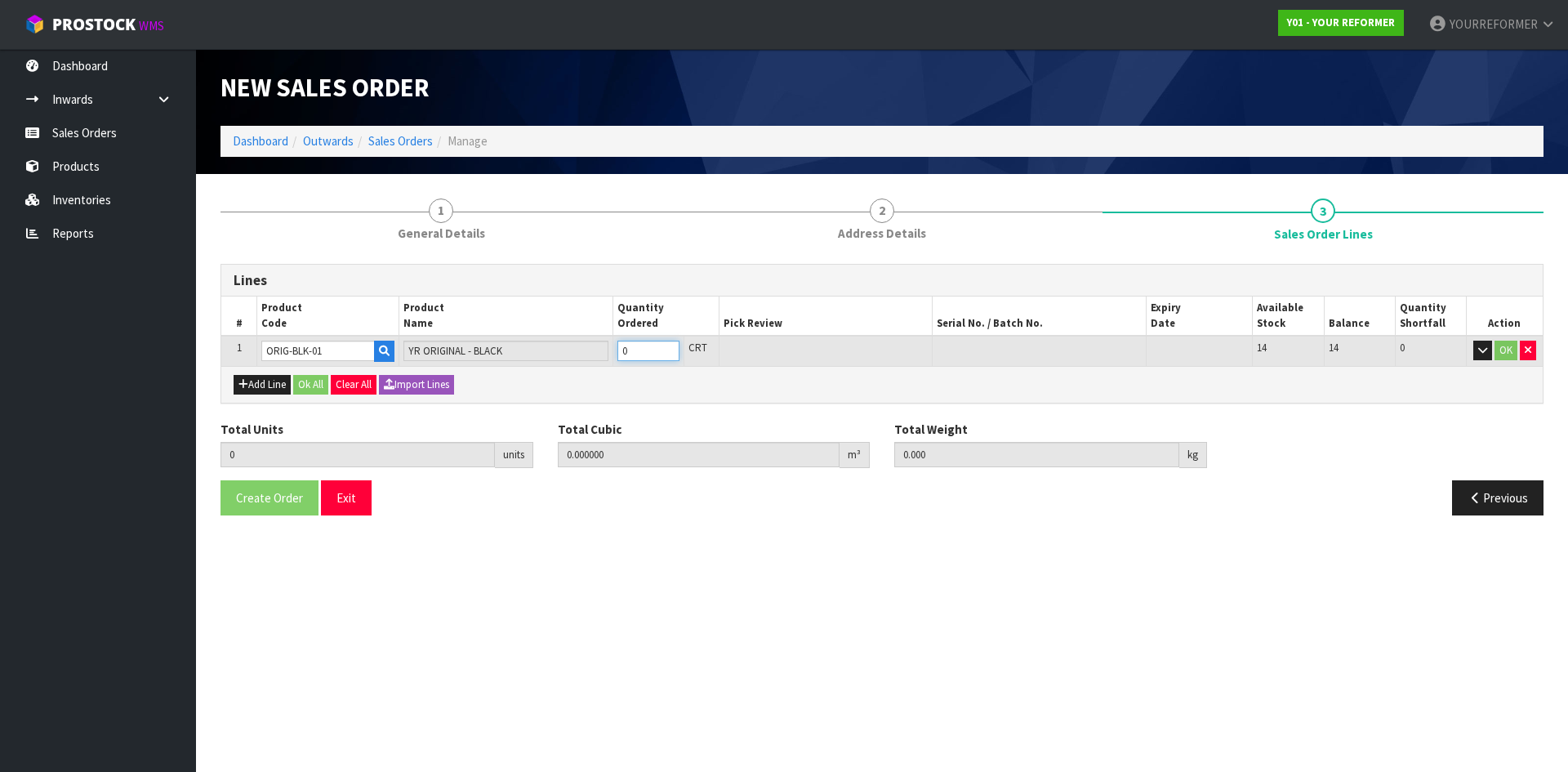
type input "1"
type input "0.80496"
type input "126"
drag, startPoint x: 669, startPoint y: 345, endPoint x: 345, endPoint y: 434, distance: 336.0
type input "1"
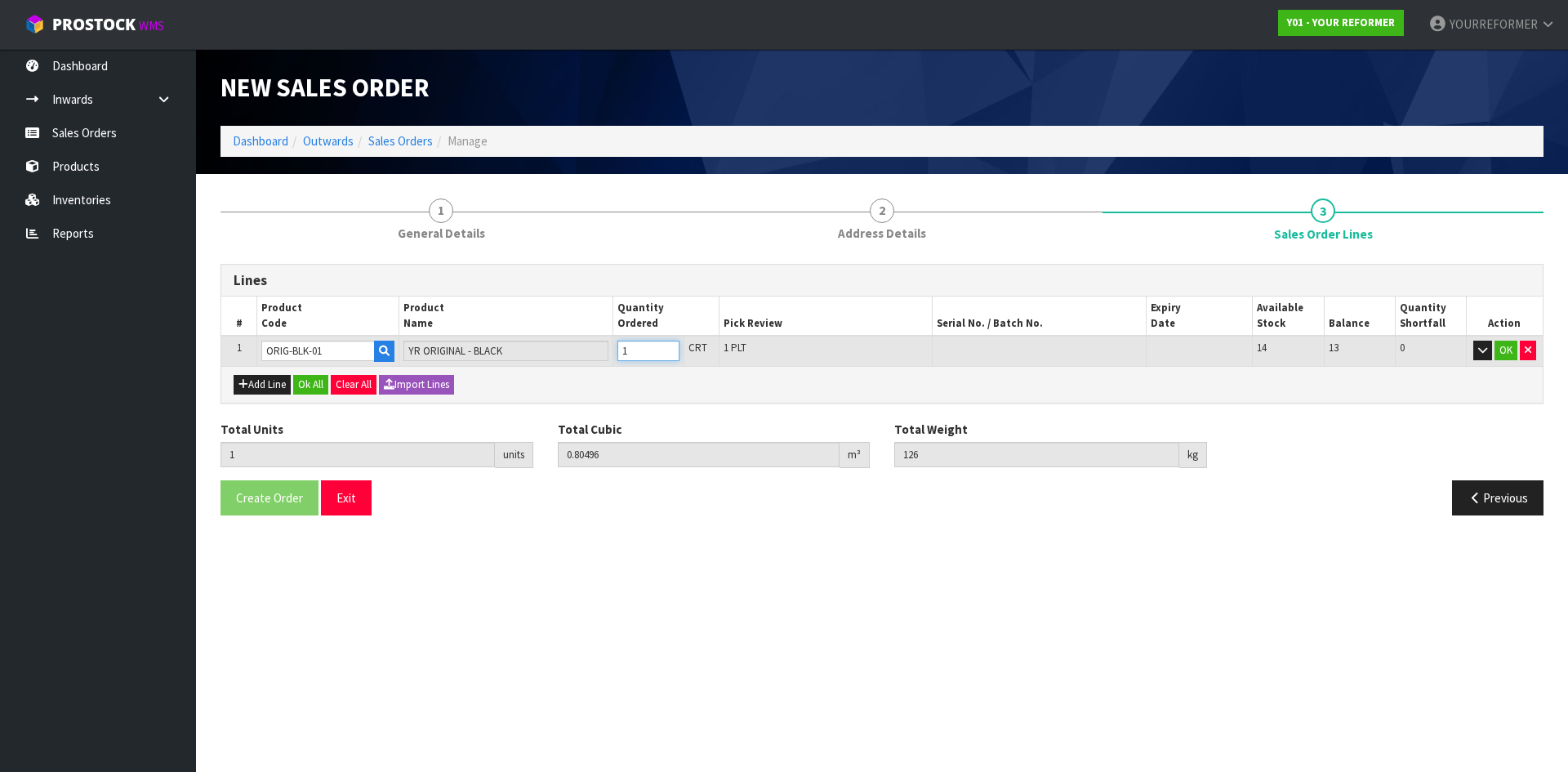
click at [667, 346] on input "1" at bounding box center [648, 351] width 62 height 20
click at [277, 389] on button "Add Line" at bounding box center [262, 384] width 57 height 20
type input "0"
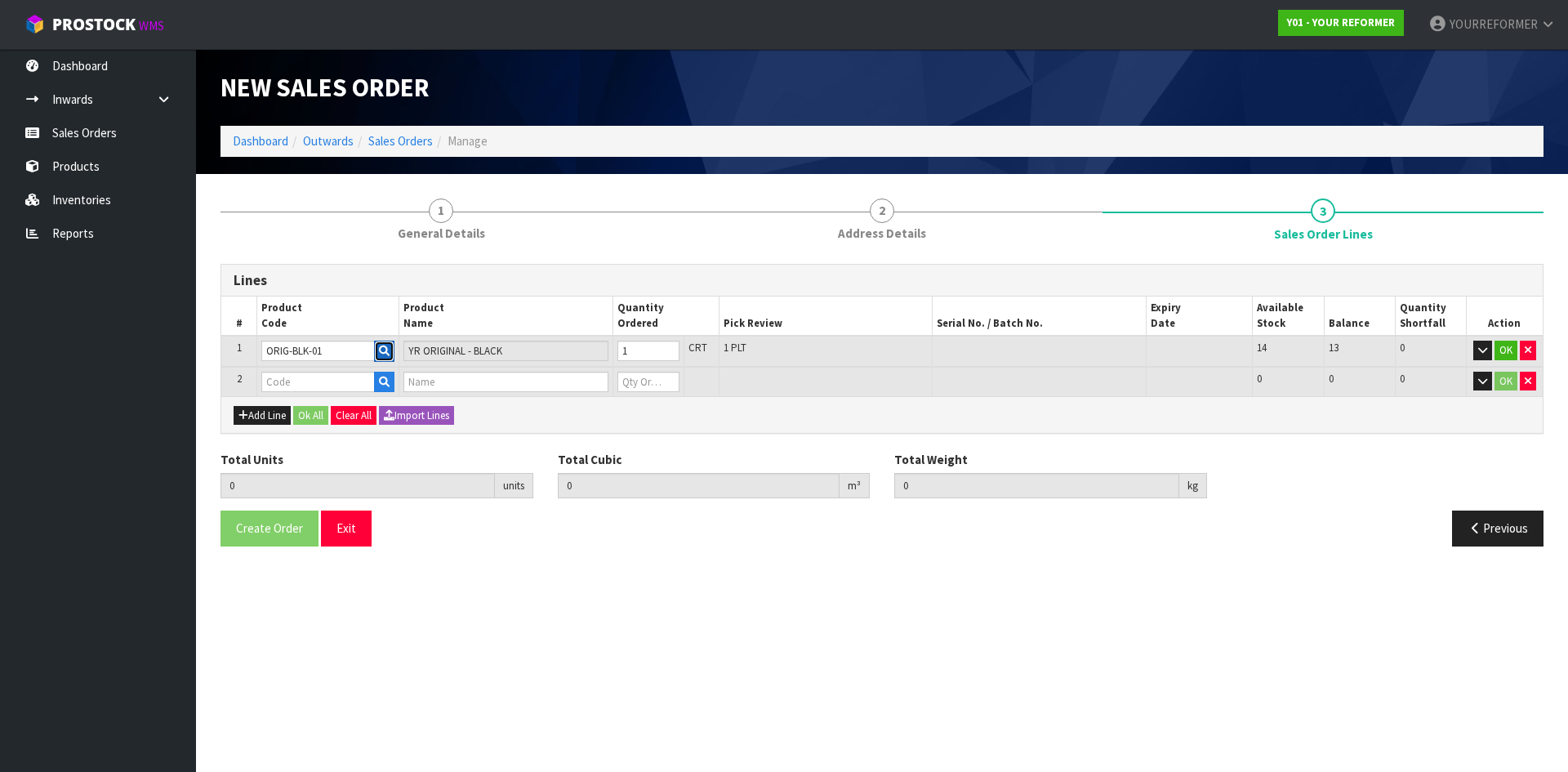
click at [384, 347] on icon "button" at bounding box center [384, 351] width 11 height 11
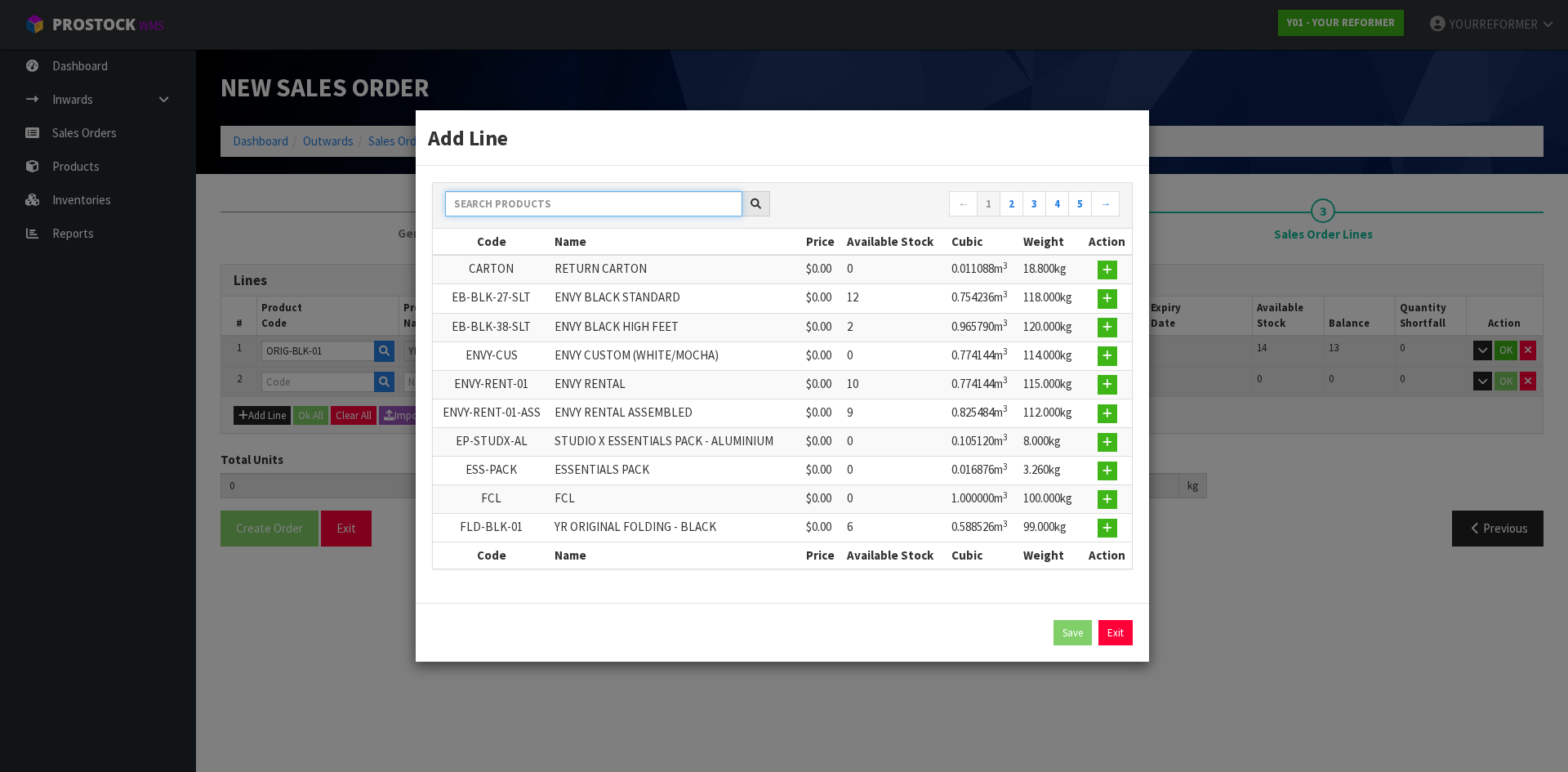
click at [537, 208] on input "text" at bounding box center [593, 203] width 298 height 25
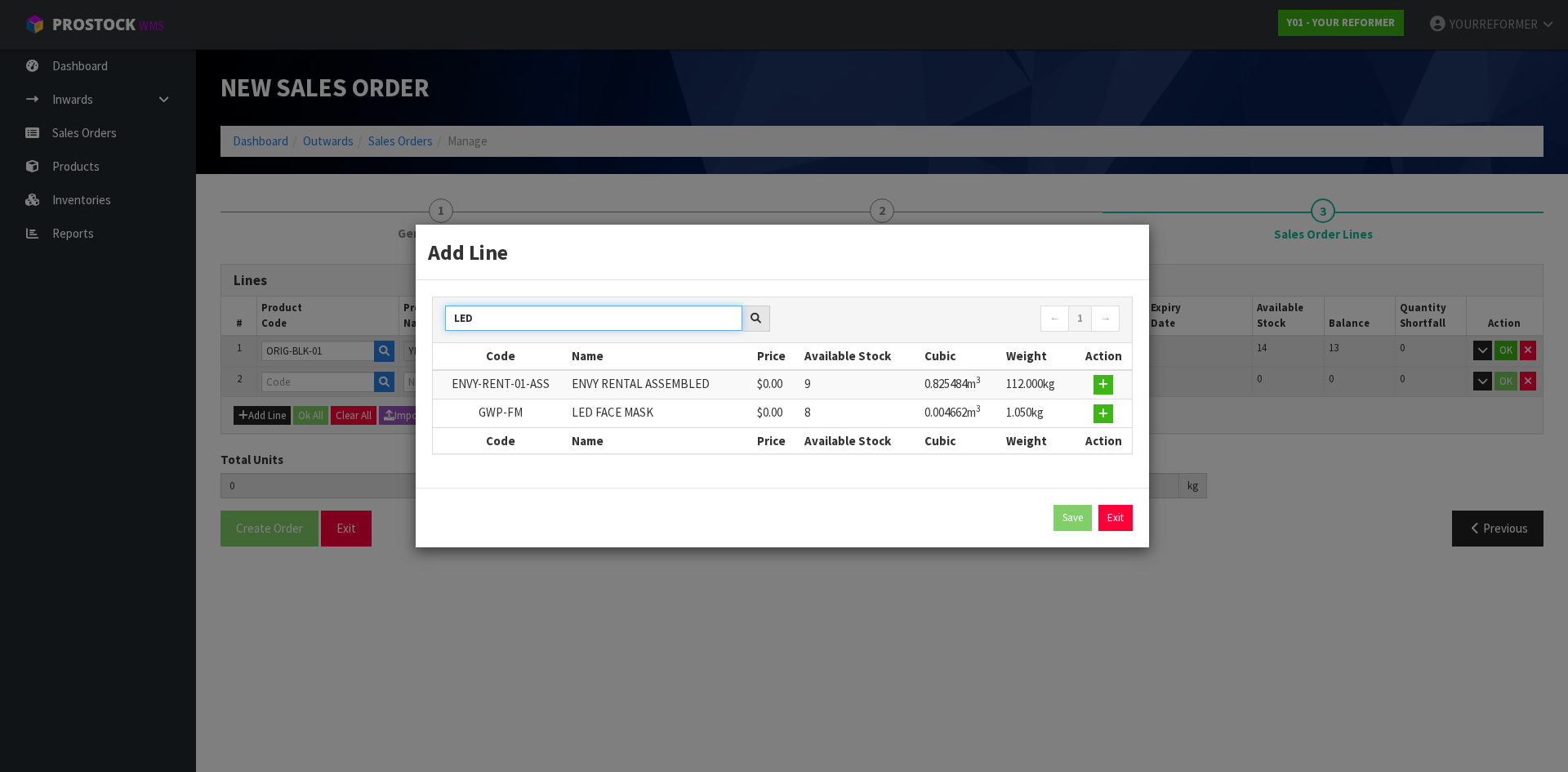
type input "LED"
click at [1092, 406] on td at bounding box center [1103, 412] width 57 height 29
click at [1112, 407] on button "button" at bounding box center [1103, 414] width 20 height 20
type input "GWP-FM"
type input "LED FACE MASK"
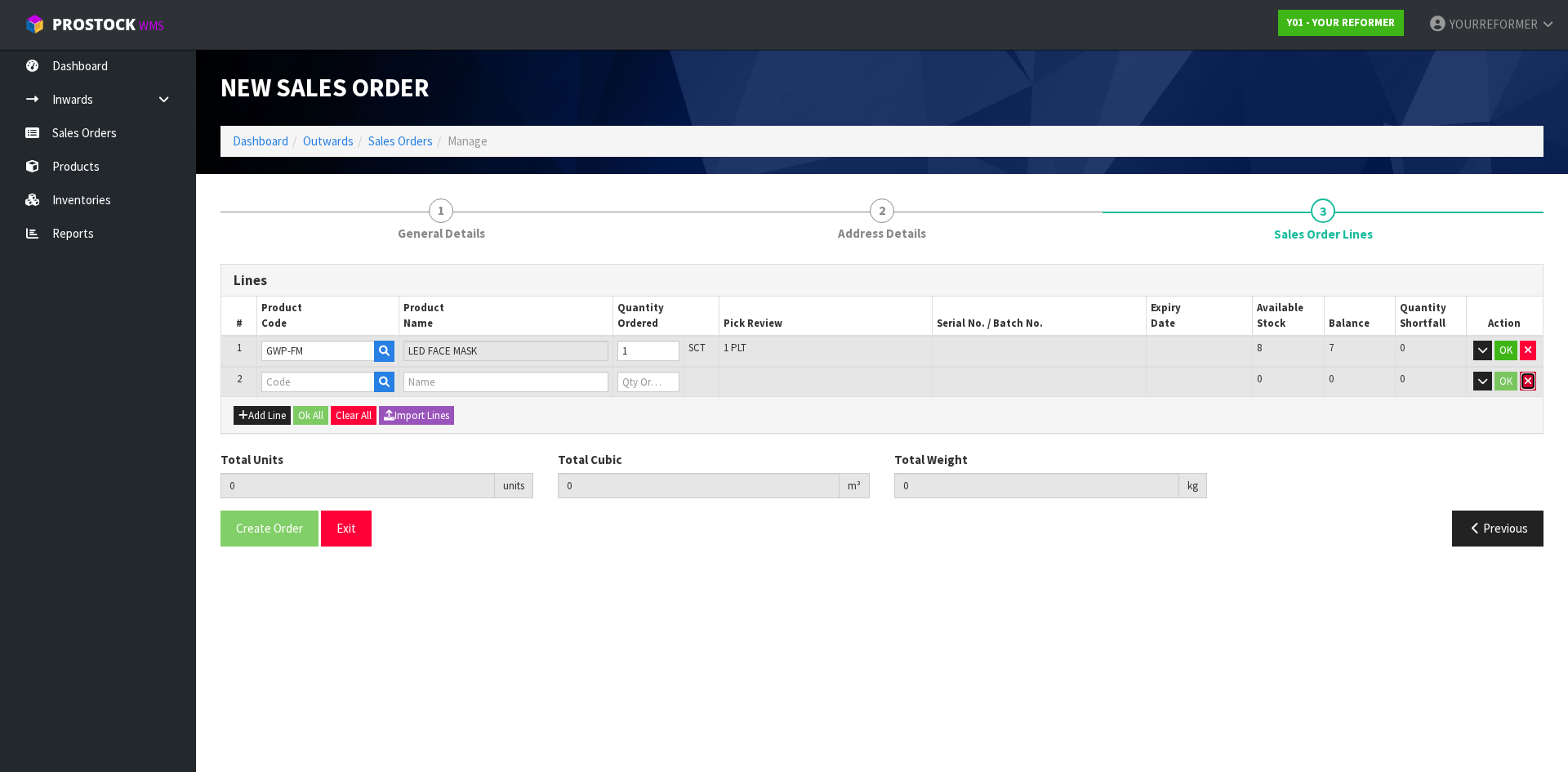
click at [1526, 372] on button "button" at bounding box center [1528, 381] width 16 height 20
type input "1"
type input "0.80496"
type input "126"
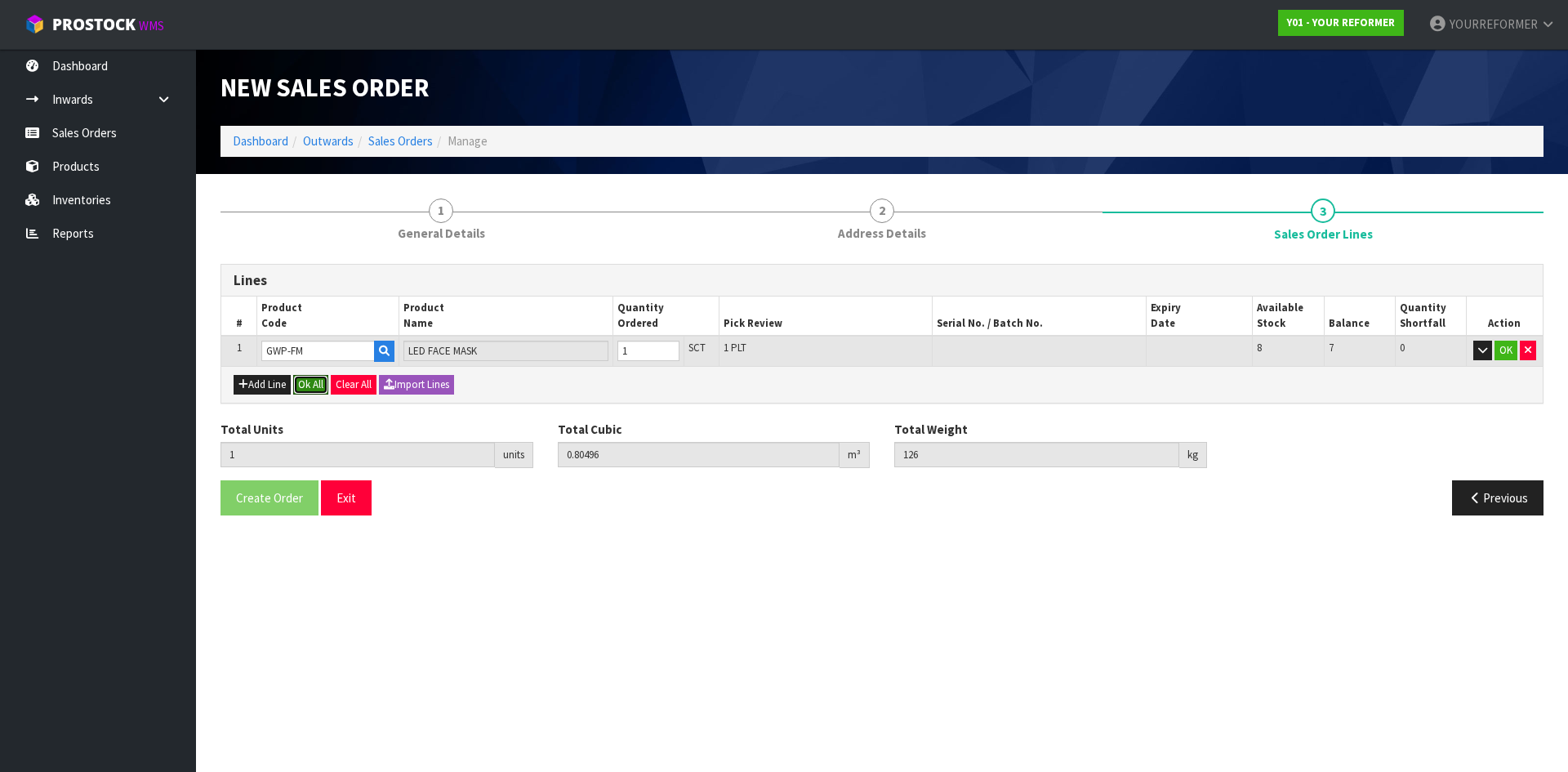
click at [307, 379] on button "Ok All" at bounding box center [311, 384] width 35 height 20
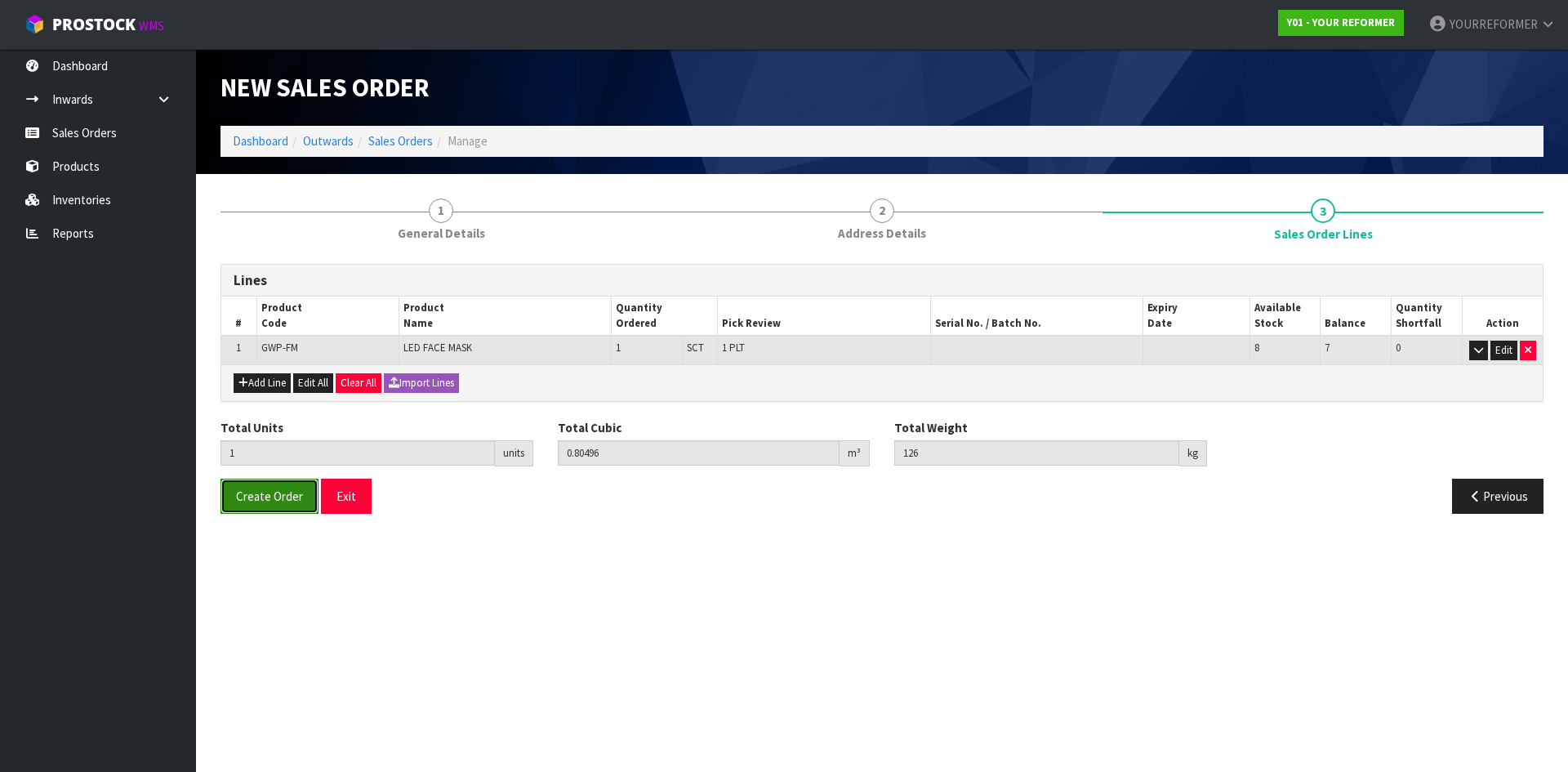
click at [275, 496] on span "Create Order" at bounding box center [270, 496] width 67 height 16
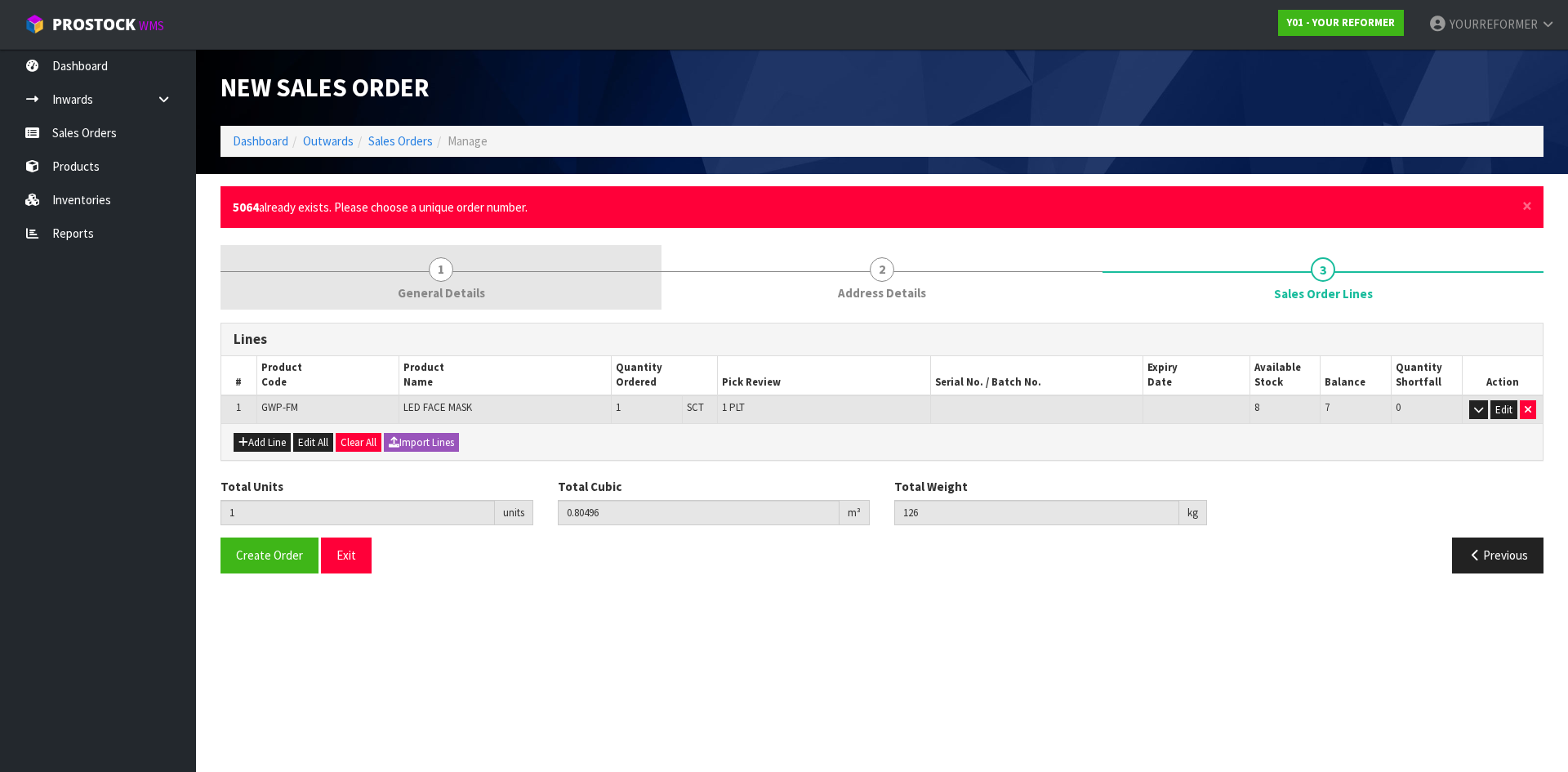
click at [448, 304] on link "1 General Details" at bounding box center [441, 277] width 441 height 65
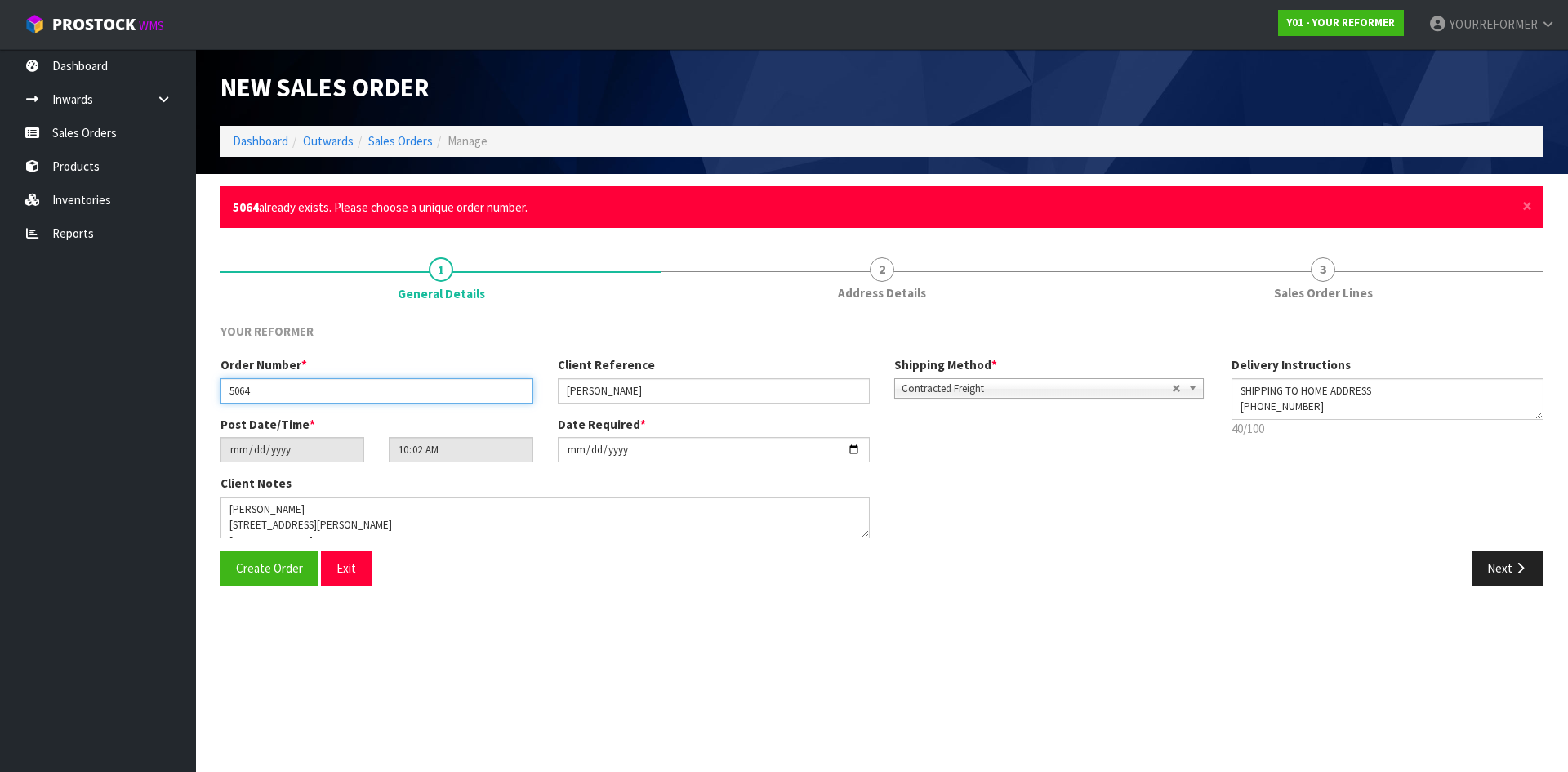
click at [312, 390] on input "5064" at bounding box center [377, 390] width 313 height 25
type input "5064.1"
drag, startPoint x: 280, startPoint y: 578, endPoint x: 343, endPoint y: 587, distance: 63.6
click at [280, 579] on button "Create Order" at bounding box center [270, 568] width 98 height 35
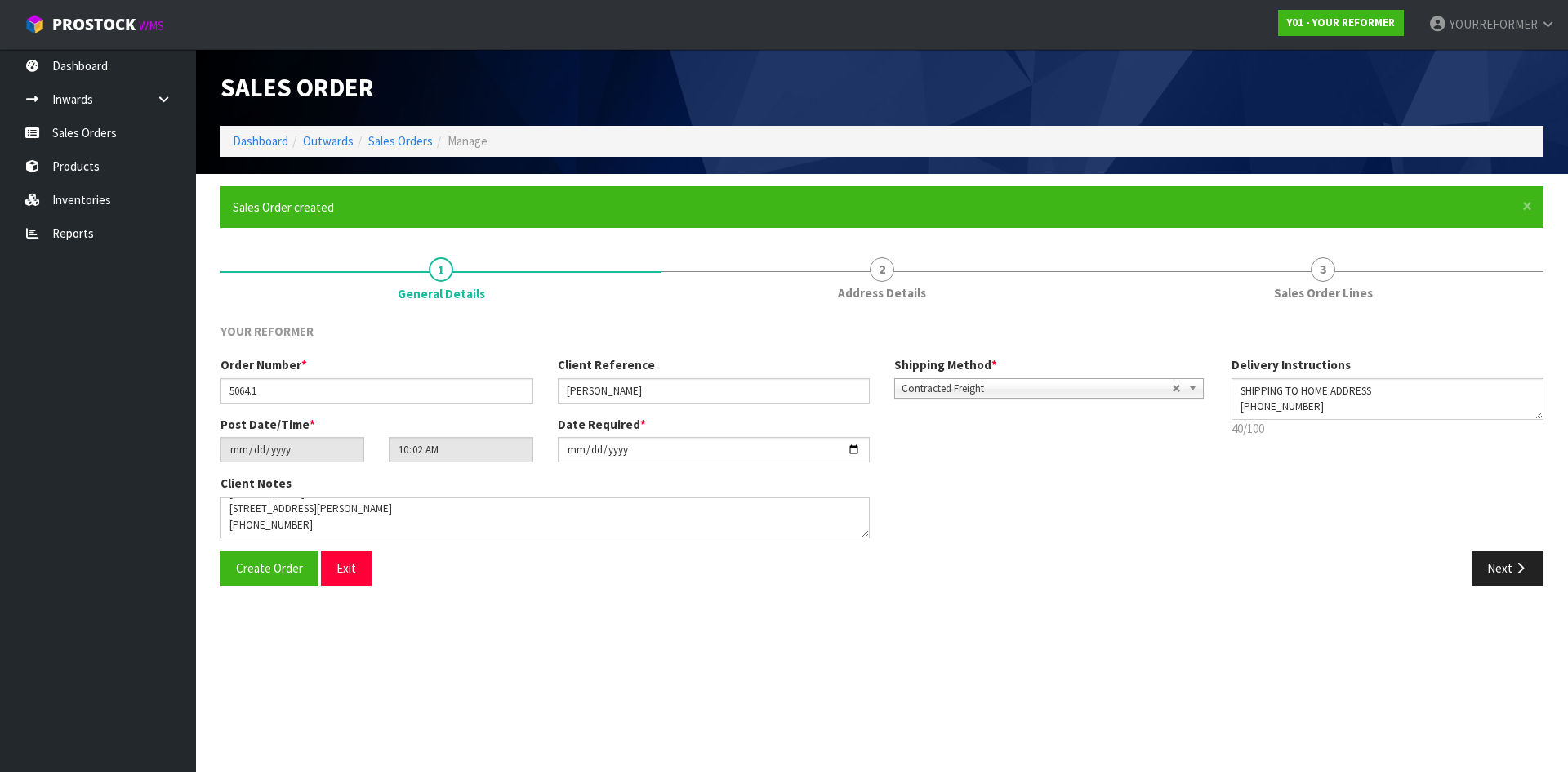
type input "12:02:00.000"
drag, startPoint x: 1541, startPoint y: 82, endPoint x: 1250, endPoint y: 84, distance: 291.0
click at [1250, 83] on h1 "Y01-ORD0001362" at bounding box center [1219, 88] width 649 height 28
copy span "Y01-ORD0001362"
click at [791, 619] on section "Edit Sales Order Y01-ORD0001362 Dashboard Outwards Sales Orders Manage Sales Or…" at bounding box center [784, 386] width 1568 height 772
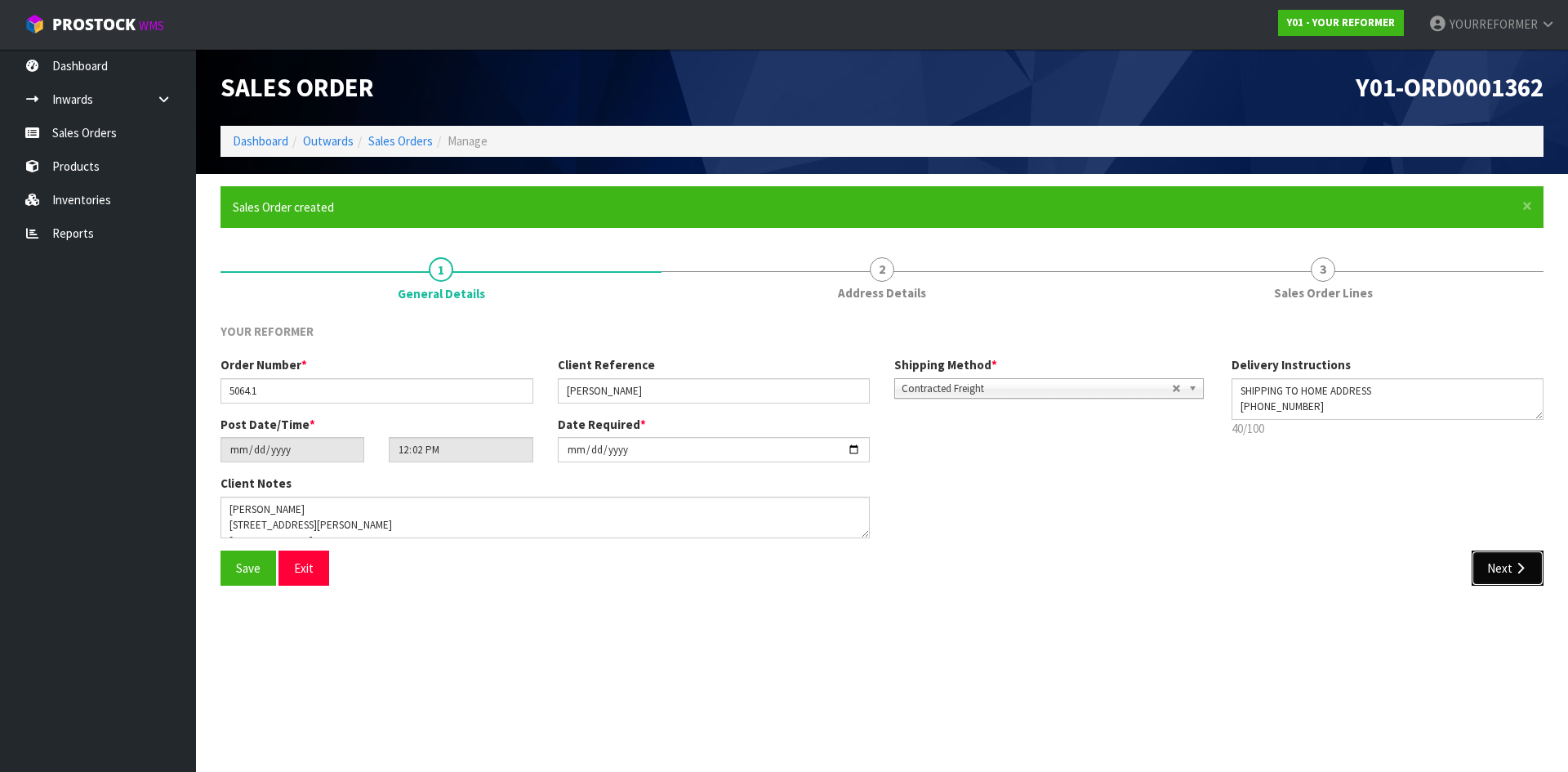
drag, startPoint x: 1511, startPoint y: 570, endPoint x: 602, endPoint y: 560, distance: 909.1
click at [1510, 570] on button "Next" at bounding box center [1508, 568] width 72 height 35
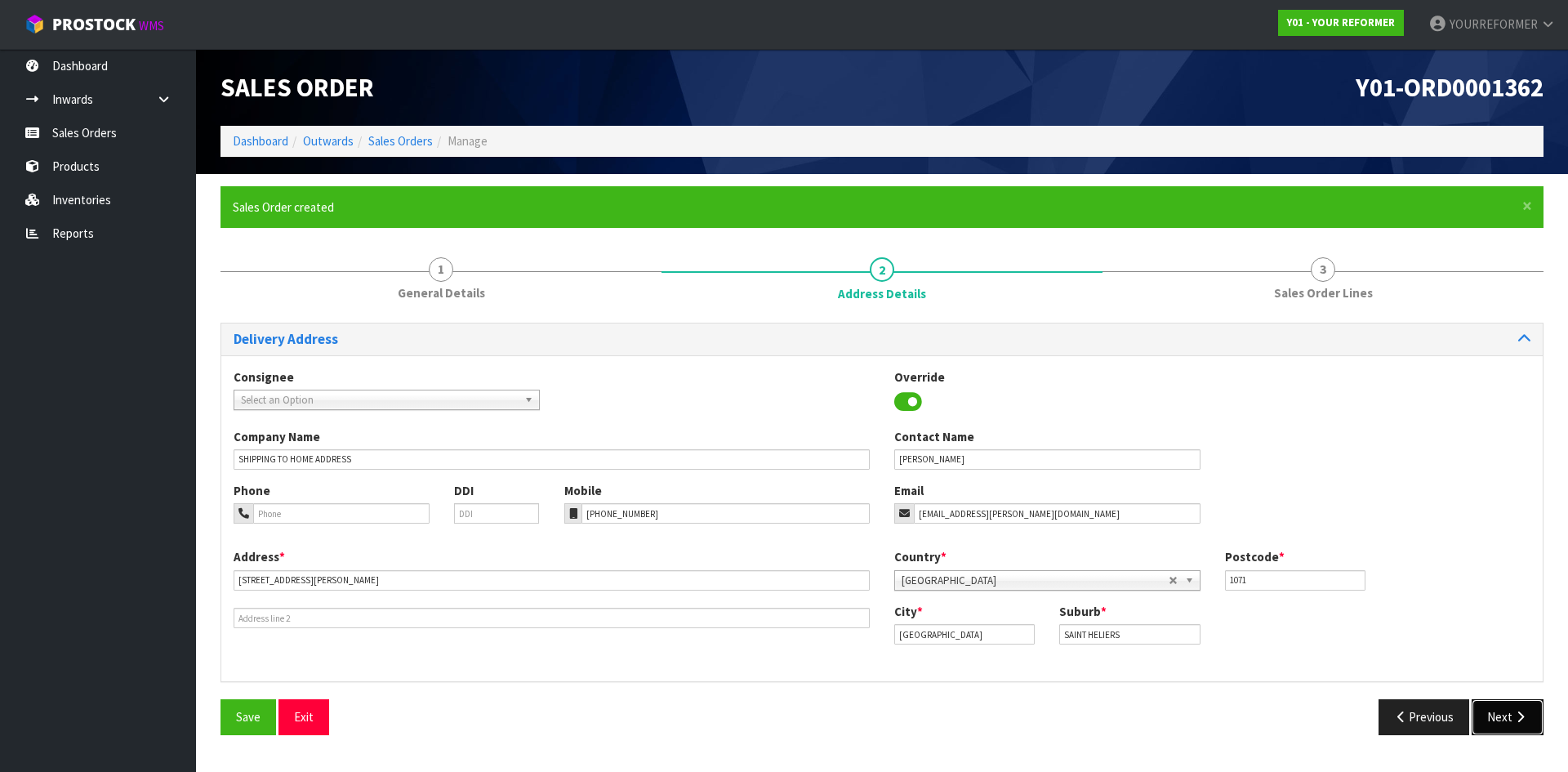
click at [1499, 709] on button "Next" at bounding box center [1508, 716] width 72 height 35
